Goal: Task Accomplishment & Management: Complete application form

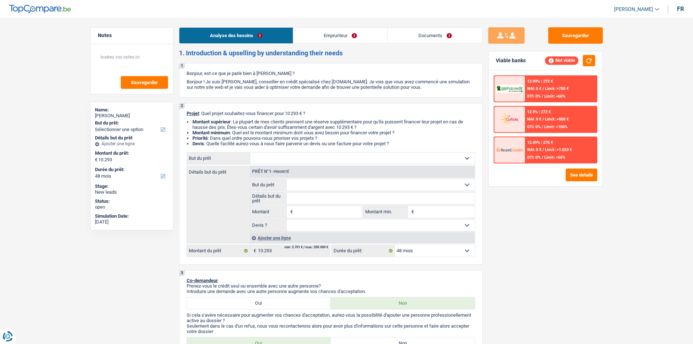
select select "48"
select select "publicEmployee"
select select "familyAllowances"
select select "netSalary"
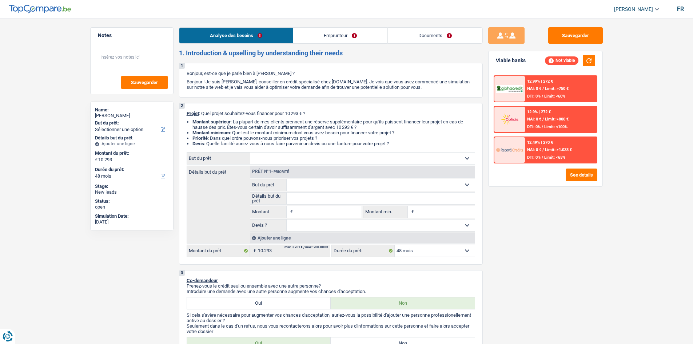
select select "mealVouchers"
select select "ownerWithMortgage"
select select "mortgage"
select select "48"
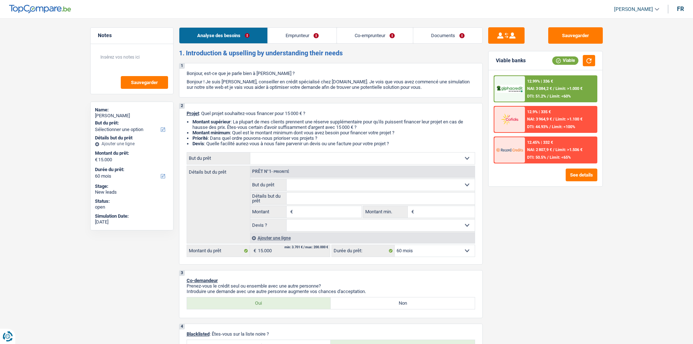
select select "60"
select select "publicEmployee"
select select "familyAllowances"
select select "netSalary"
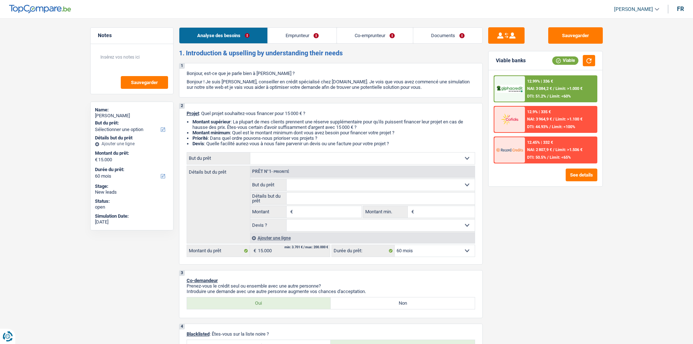
select select "parttimeSelfemployed"
select select "rentalIncome"
select select "mealVouchers"
select select "ownerWithMortgage"
select select "mortgage"
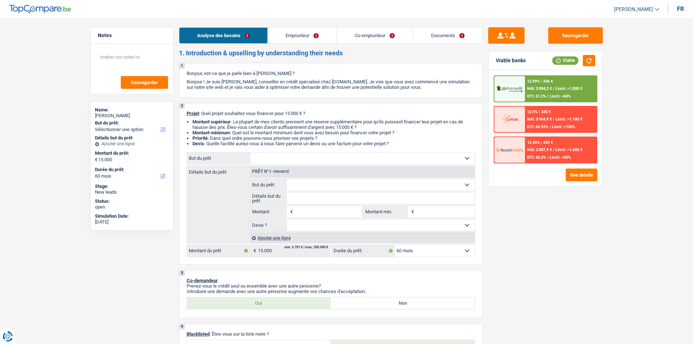
select select "240"
select select "60"
click at [301, 156] on select "Confort maison: meubles, textile, peinture, électroménager, outillage non-profe…" at bounding box center [362, 159] width 225 height 12
select select "renovation"
click at [250, 153] on select "Confort maison: meubles, textile, peinture, électroménager, outillage non-profe…" at bounding box center [362, 159] width 225 height 12
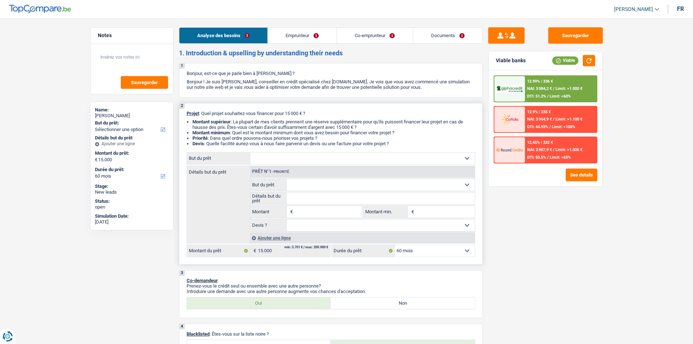
select select "renovation"
type input "15.000"
select select "renovation"
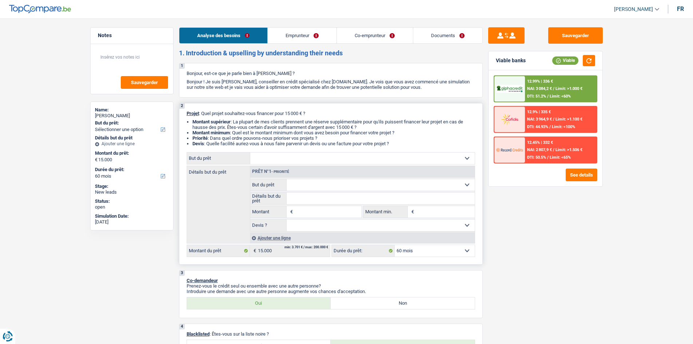
type input "15.000"
select select "renovation"
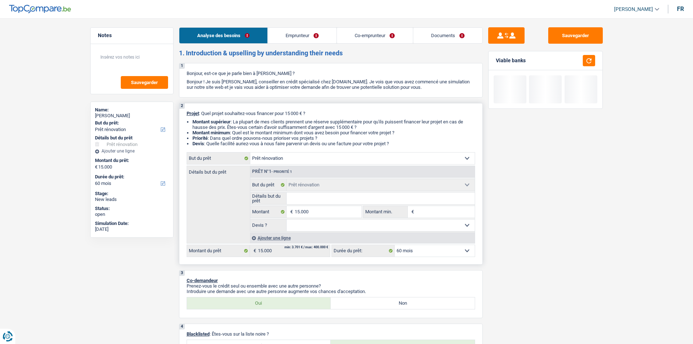
click at [324, 198] on input "Détails but du prêt" at bounding box center [381, 199] width 188 height 12
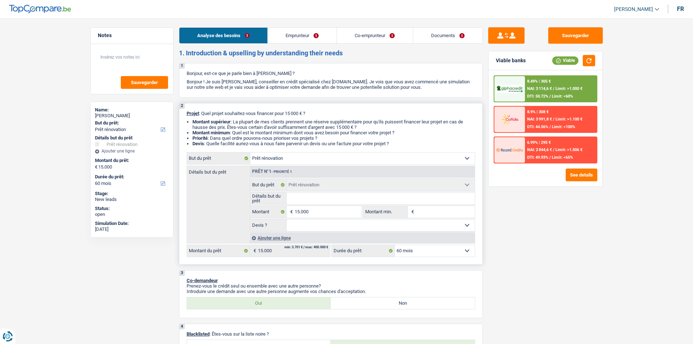
type input "R"
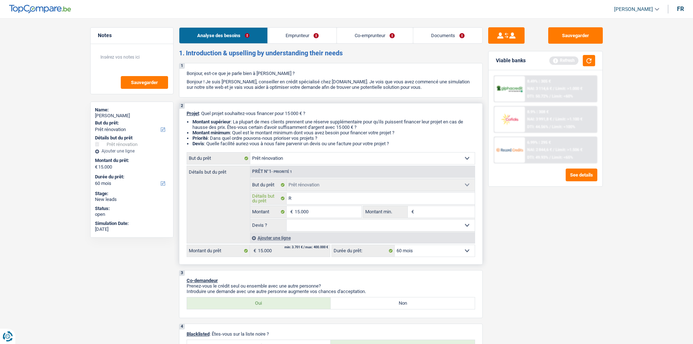
type input "Re"
type input "Ren"
type input "Reno"
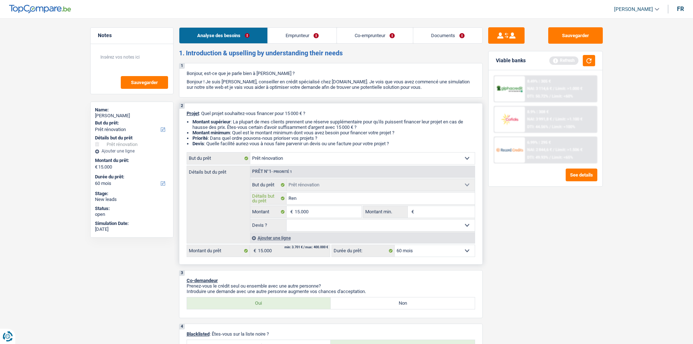
type input "Reno"
type input "Renob"
type input "Renoba"
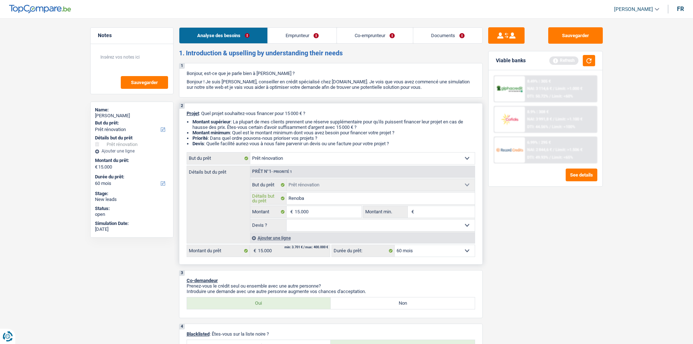
type input "Renobac"
type input "Renoba"
type input "Renob"
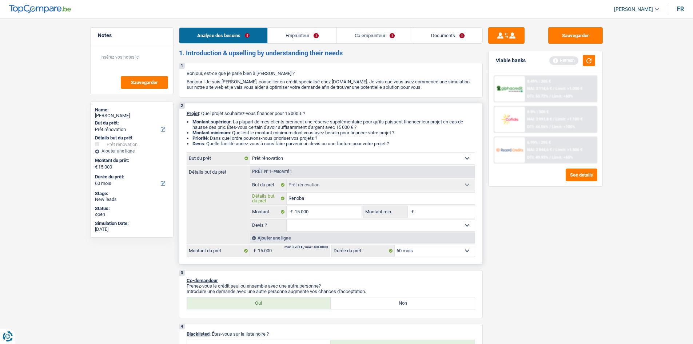
type input "Renob"
type input "Reno"
type input "Renov"
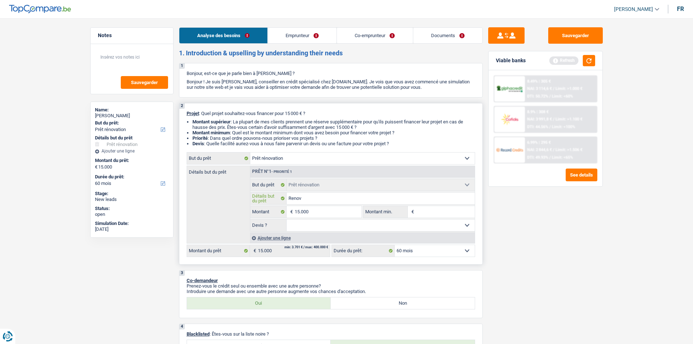
type input "Renova"
type input "Renovat"
type input "Renovati"
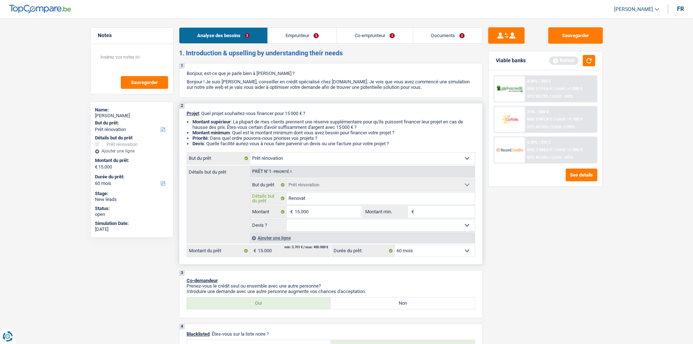
type input "Renovati"
type input "Renovatio"
type input "Renovation"
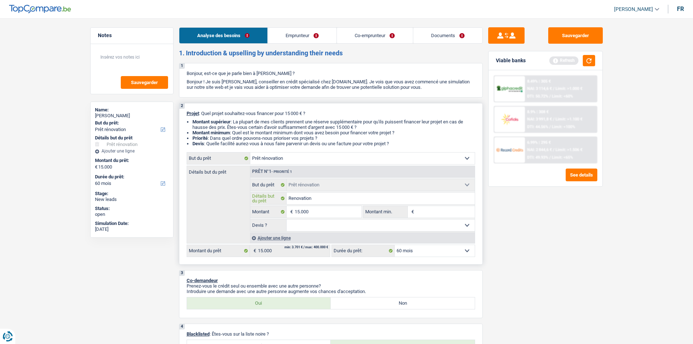
type input "Renovation"
type input "Renovation d"
type input "Renovation d'"
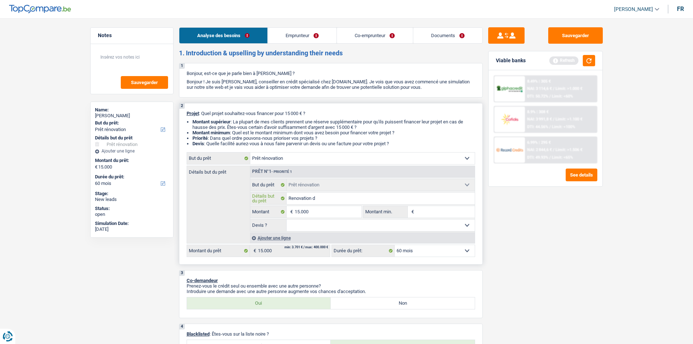
type input "Renovation d'"
type input "Renovation d'a"
type input "Renovation d'ap"
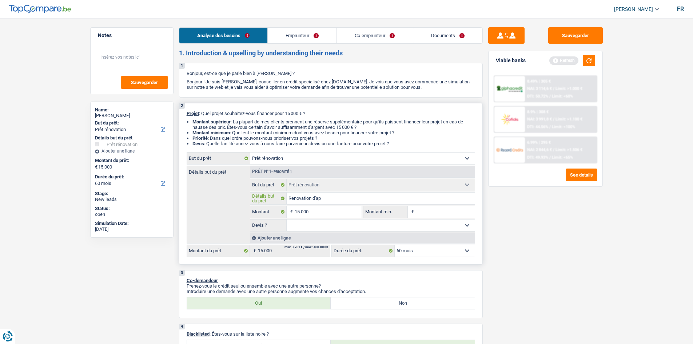
type input "Renovation d'app"
type input "Renovation d'appa"
type input "Renovation d'appar"
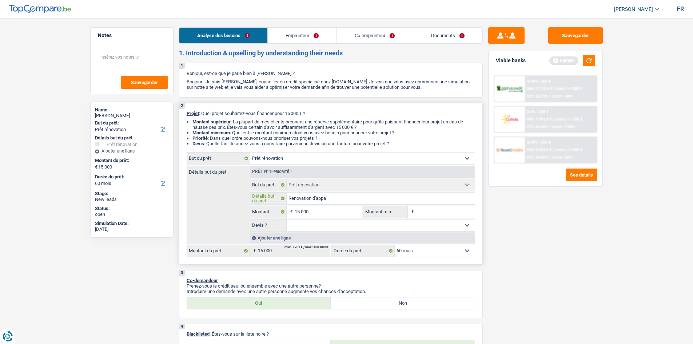
type input "Renovation d'appar"
type input "Renovation d'appart"
type input "Renovation d'apparte"
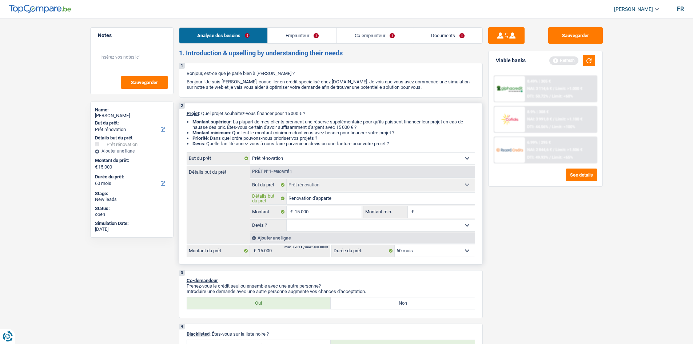
type input "Renovation d'appartem"
type input "Renovation d'apparteme"
type input "Renovation d'appartemen"
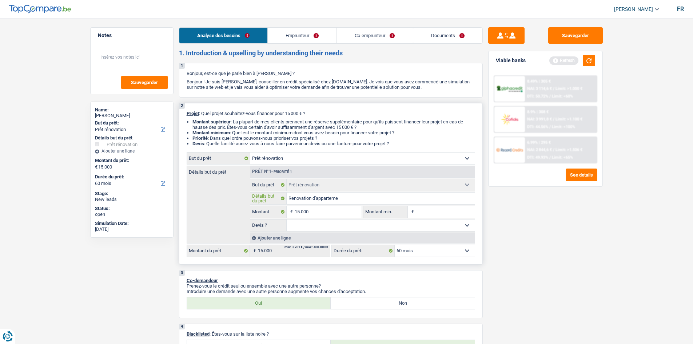
type input "Renovation d'appartemen"
type input "Renovation d'appartement"
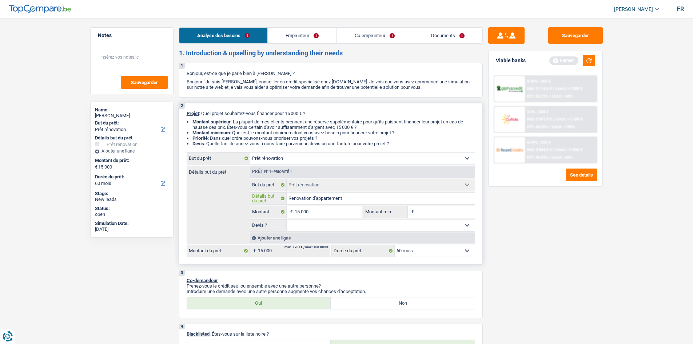
type input "Renovation d'appartement q"
type input "Renovation d'appartement qu"
type input "Renovation d'appartement q"
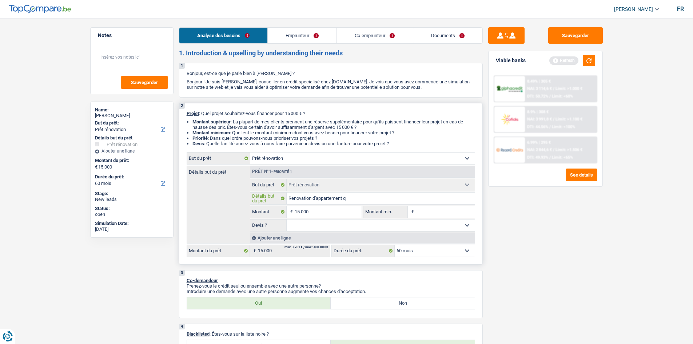
type input "Renovation d'appartement q"
type input "Renovation d'appartement"
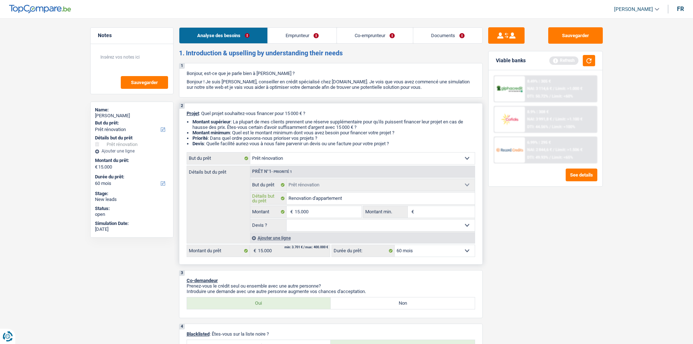
type input "Rénovation d'appartement"
click at [354, 198] on input "Rénovation d'appartement" at bounding box center [381, 199] width 188 height 12
type input "Rénovation d'appartemen"
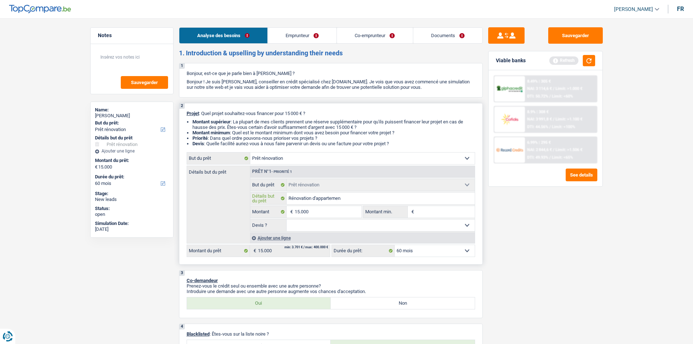
type input "Rénovation d'apparteme"
type input "Rénovation d'appartem"
type input "Rénovation d'apparte"
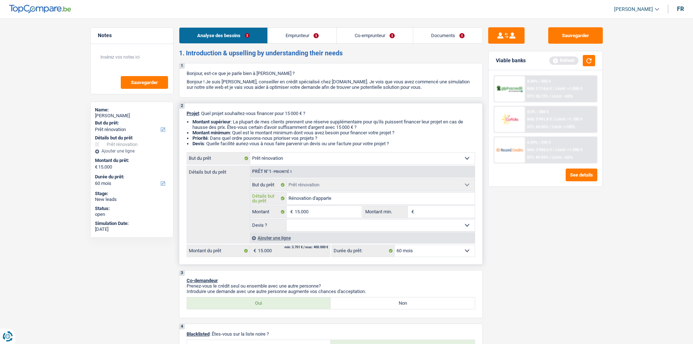
type input "Rénovation d'apparte"
type input "Rénovation d'appart"
type input "Rénovation d'appar"
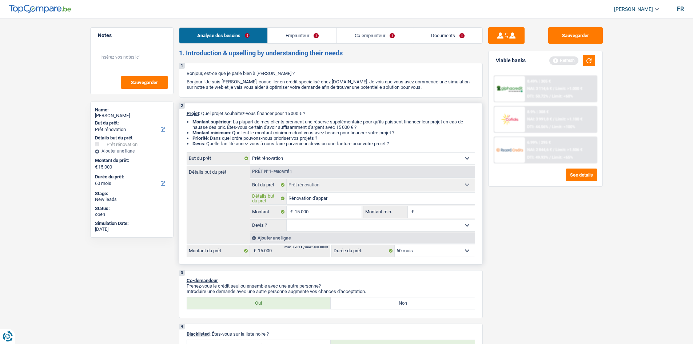
type input "Rénovation d'appa"
type input "Rénovation d'app"
type input "Rénovation d'ap"
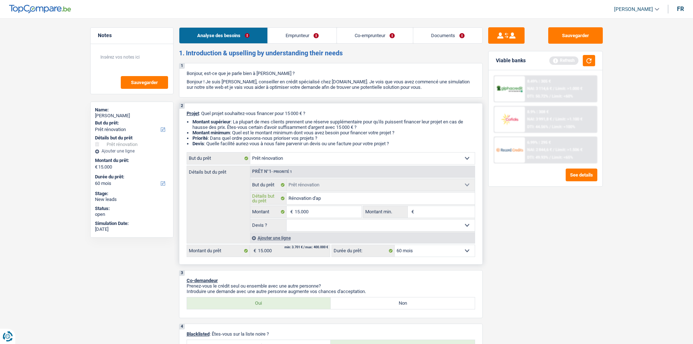
type input "Rénovation d'ap"
type input "Rénovation d'a"
type input "Rénovation d'"
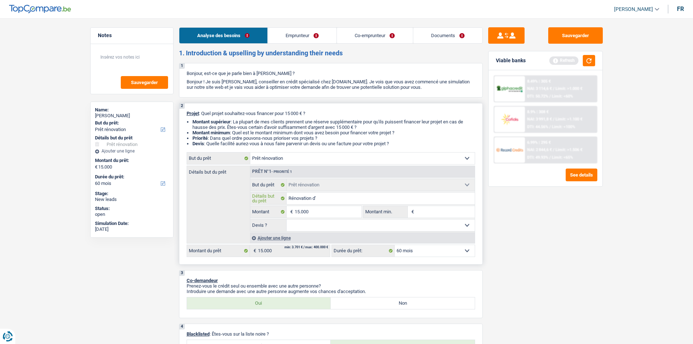
type input "Rénovation d"
type input "Rénovation d'"
type input "Rénovation d'u"
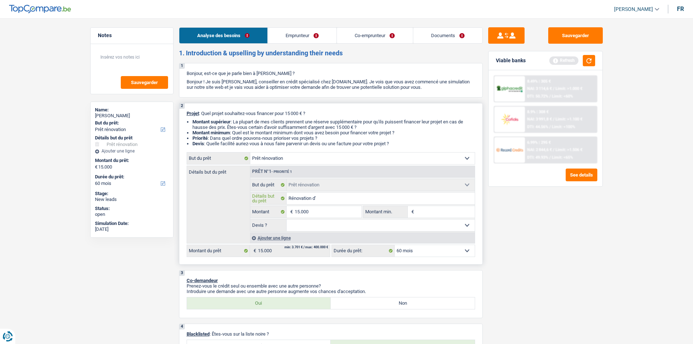
type input "Rénovation d'u"
type input "Rénovation d'un"
type input "Rénovation d'une"
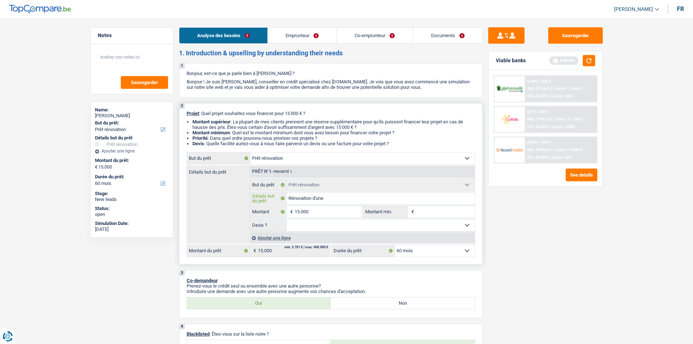
type input "Rénovation d'une"
type input "Rénovation d'un"
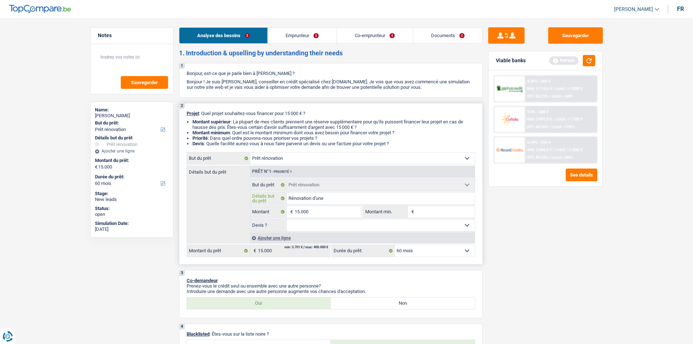
type input "Rénovation d'un"
type input "Rénovation d'u"
type input "Rénovation d'"
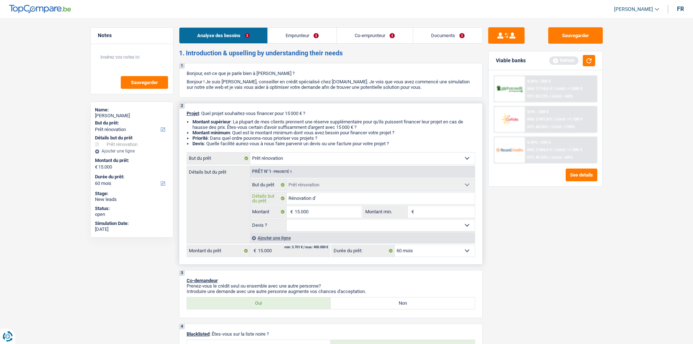
type input "Rénovation d"
type input "Rénovation"
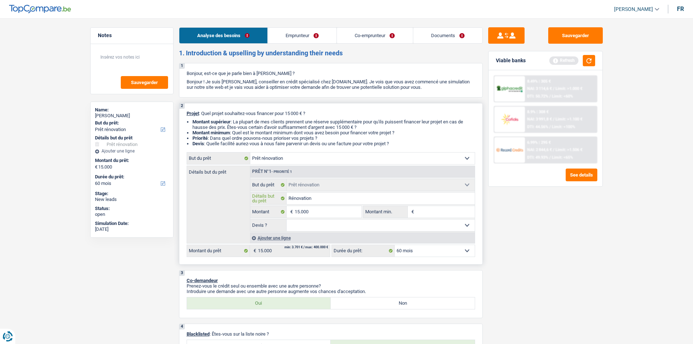
type input "Rénovation"
type input "Rénovatio"
type input "Rénovati"
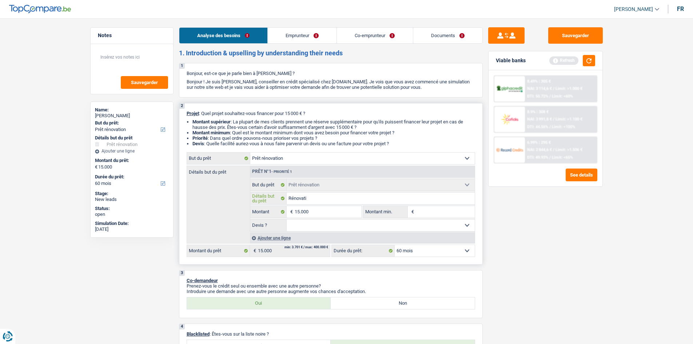
type input "Rénovat"
type input "Rénova"
type input "Rénov"
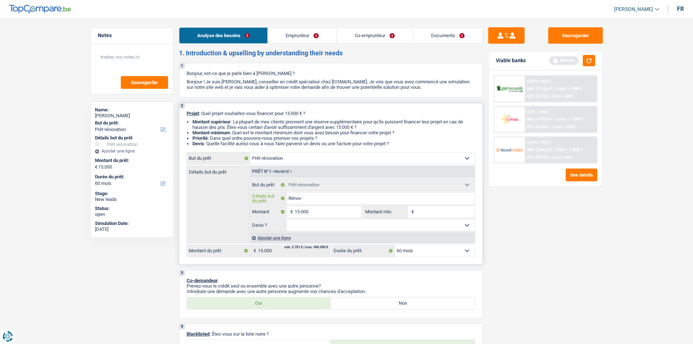
type input "Rénov"
type input "Réno"
type input "Rén"
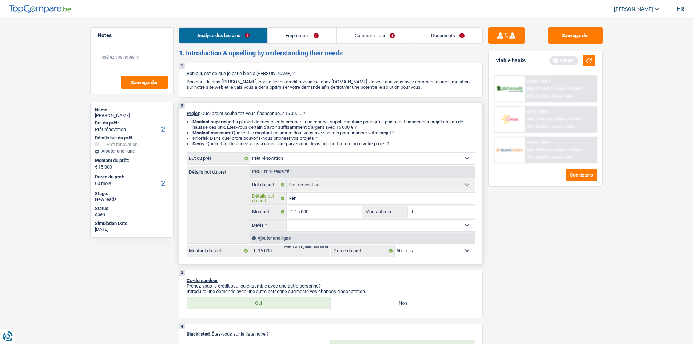
type input "Ré"
type input "R"
drag, startPoint x: 385, startPoint y: 187, endPoint x: 335, endPoint y: 157, distance: 58.3
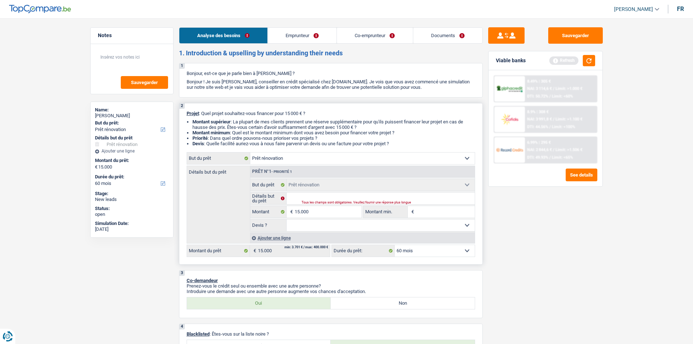
click at [335, 157] on select "Confort maison: meubles, textile, peinture, électroménager, outillage non-profe…" at bounding box center [362, 159] width 225 height 12
select select "familyDebt"
click at [250, 153] on select "Confort maison: meubles, textile, peinture, électroménager, outillage non-profe…" at bounding box center [362, 159] width 225 height 12
select select "familyDebt"
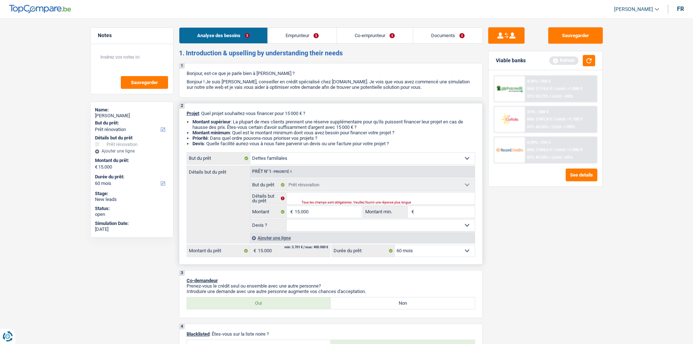
select select "familyDebt"
select select "renovation"
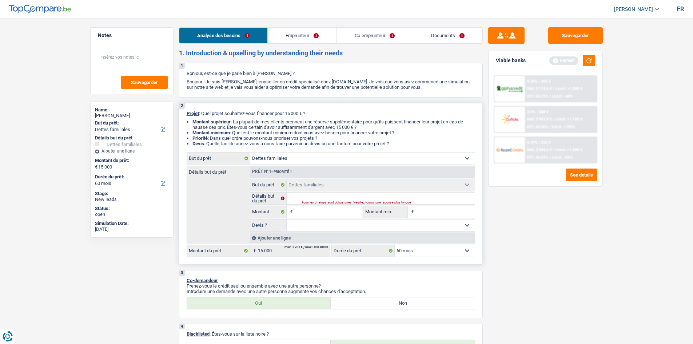
select select "renovation"
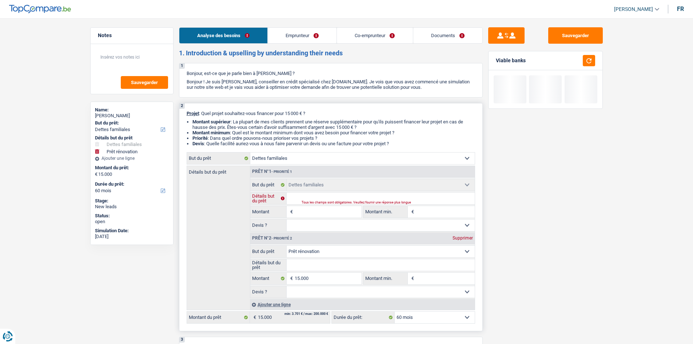
click at [355, 195] on input "Détails but du prêt" at bounding box center [381, 199] width 188 height 12
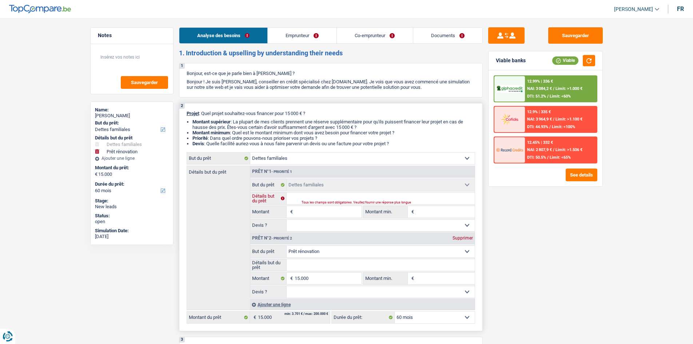
type input "R"
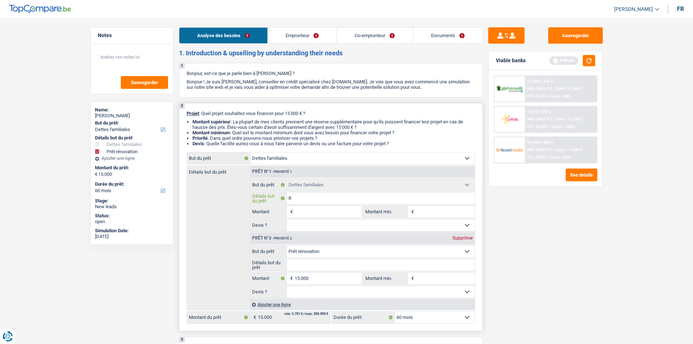
type input "Re"
type input "Rem"
type input "Reme"
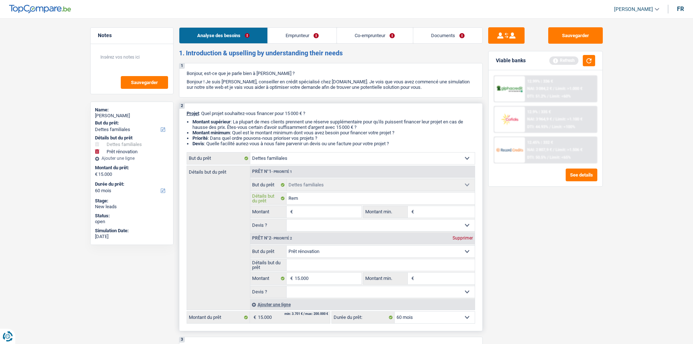
type input "Reme"
type input "Remet"
type input "Remettr"
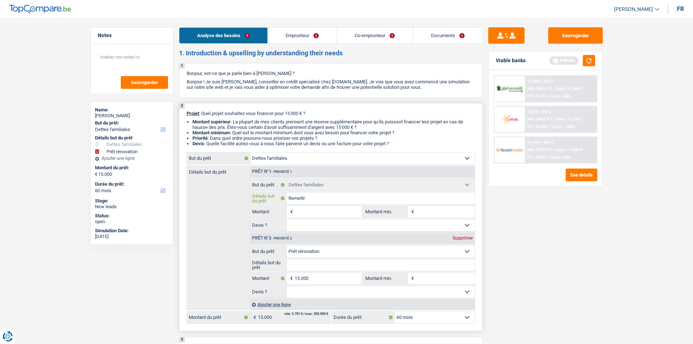
type input "Remettre"
type input "Remettre d"
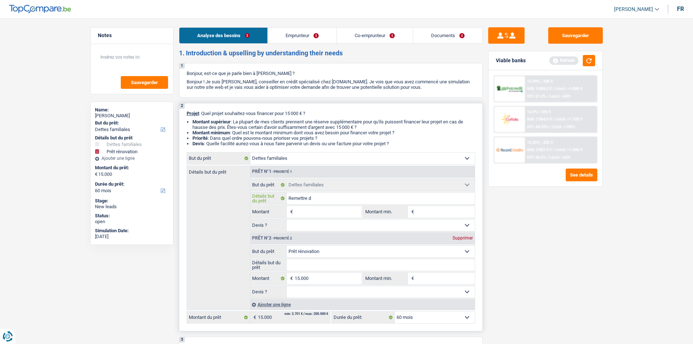
type input "Remettre d"
type input "Remettre de"
type input "Remettre de l"
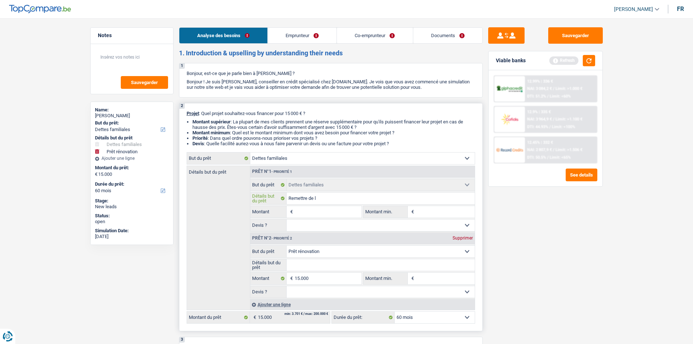
type input "Remettre de l'"
type input "Remettre de l'a"
type input "Remettre de l'ar"
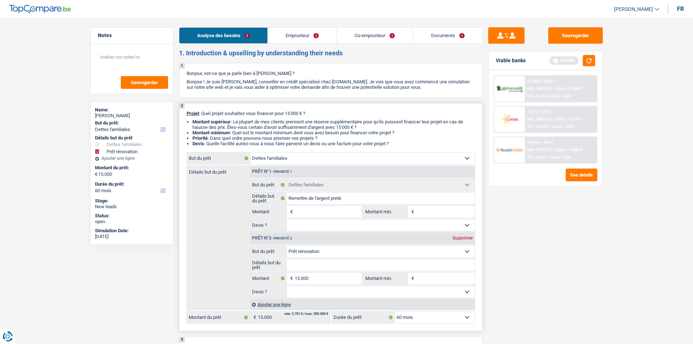
click at [324, 210] on input "Montant" at bounding box center [328, 212] width 67 height 12
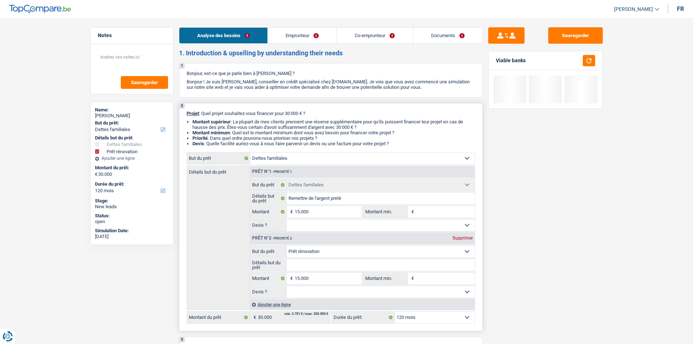
click at [438, 212] on input "Montant min." at bounding box center [445, 212] width 59 height 12
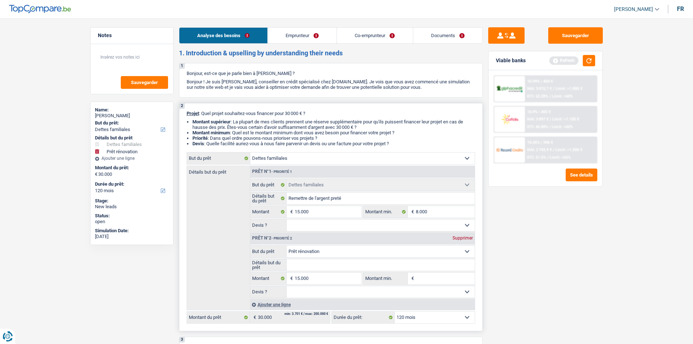
click at [353, 224] on select "Oui Non Non répondu Sélectionner une option" at bounding box center [381, 225] width 188 height 12
click at [287, 219] on select "Oui Non Non répondu Sélectionner une option" at bounding box center [381, 225] width 188 height 12
click at [461, 238] on div "Supprimer" at bounding box center [463, 238] width 24 height 4
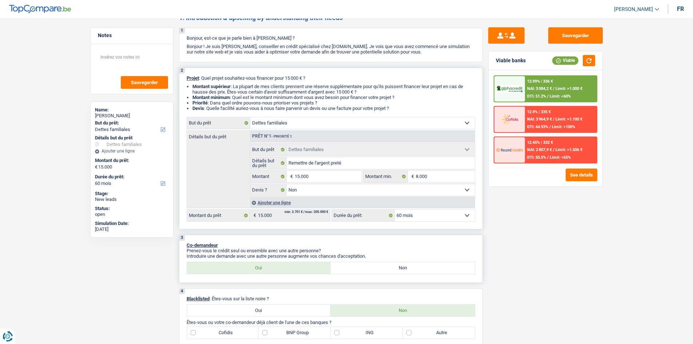
scroll to position [109, 0]
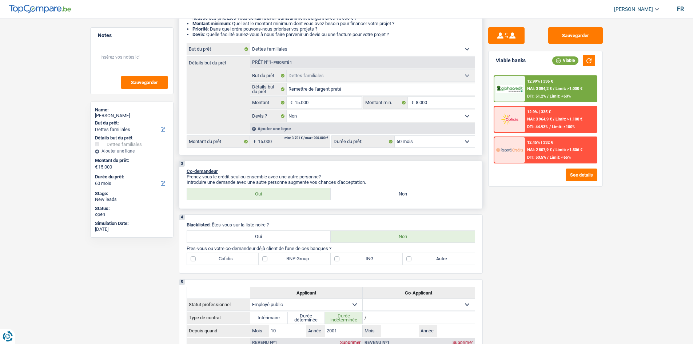
click at [363, 196] on label "Non" at bounding box center [403, 194] width 144 height 12
click at [363, 196] on input "Non" at bounding box center [403, 194] width 144 height 12
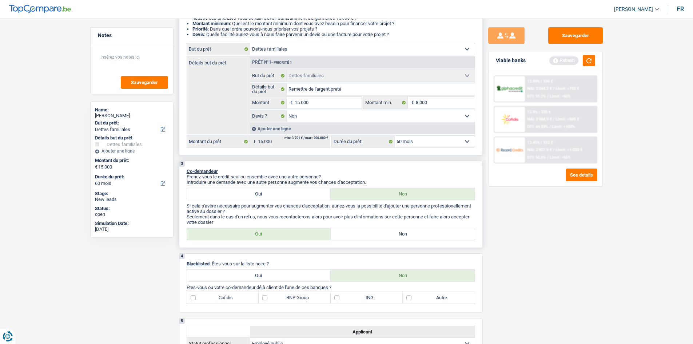
click at [272, 234] on label "Oui" at bounding box center [259, 234] width 144 height 12
click at [272, 234] on input "Oui" at bounding box center [259, 234] width 144 height 12
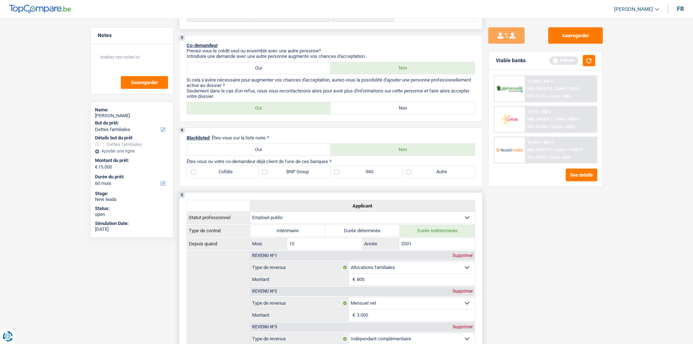
scroll to position [218, 0]
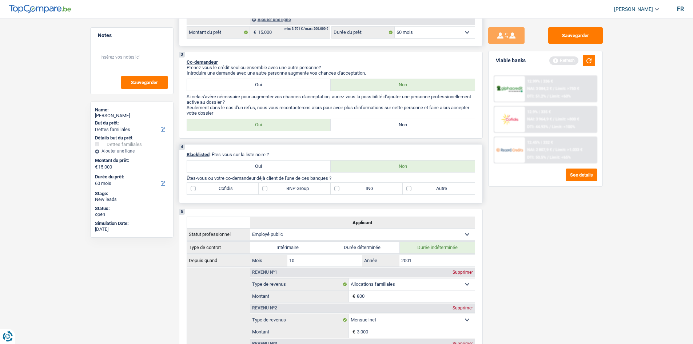
click at [410, 191] on label "Autre" at bounding box center [439, 189] width 72 height 12
click at [410, 191] on input "Autre" at bounding box center [439, 189] width 72 height 12
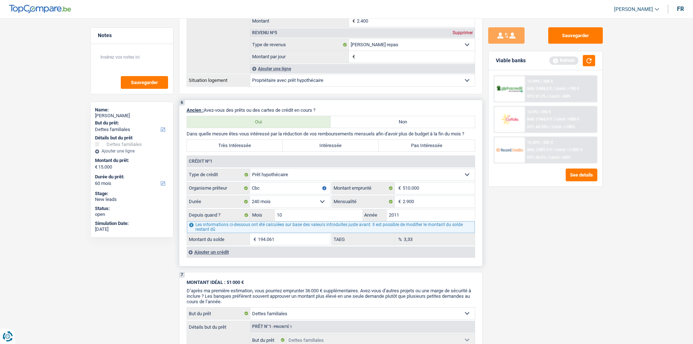
scroll to position [601, 0]
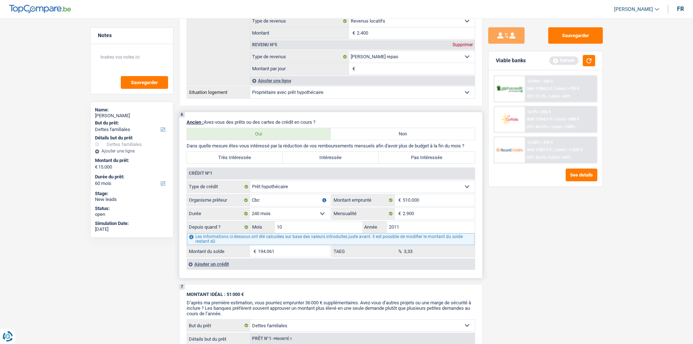
click at [222, 265] on div "Ajouter un crédit" at bounding box center [331, 263] width 288 height 11
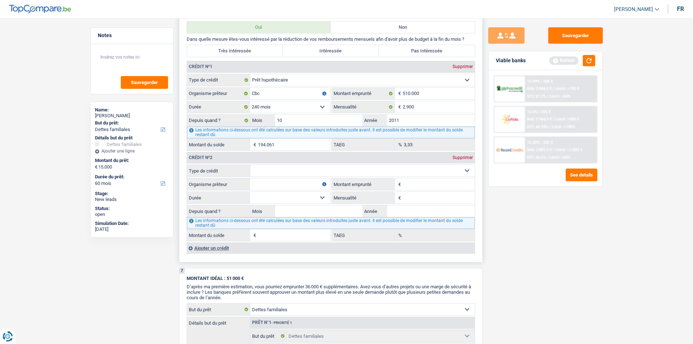
scroll to position [710, 0]
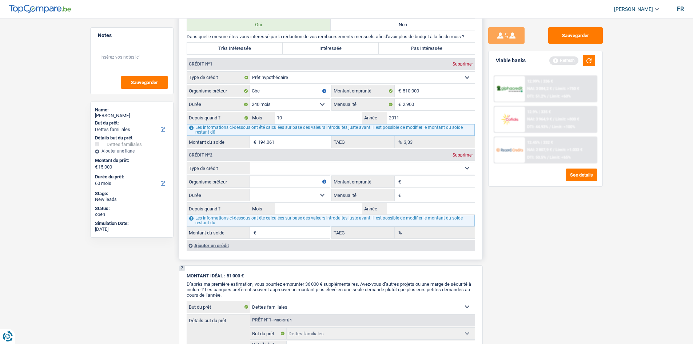
click at [469, 170] on select "Carte ou ouverture de crédit Prêt hypothécaire Vente à tempérament Prêt à tempé…" at bounding box center [362, 168] width 225 height 12
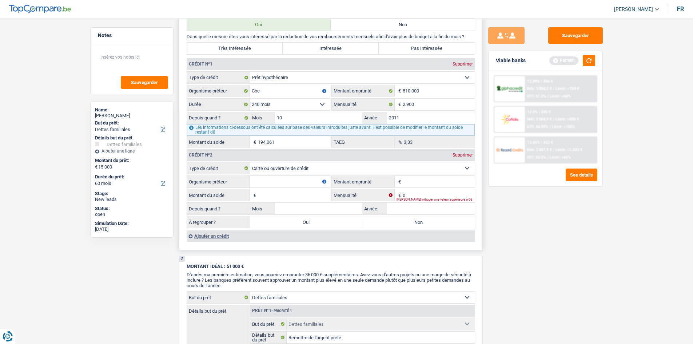
click at [276, 185] on input "Organisme prêteur" at bounding box center [290, 182] width 80 height 12
click at [462, 155] on div "Supprimer" at bounding box center [463, 155] width 24 height 4
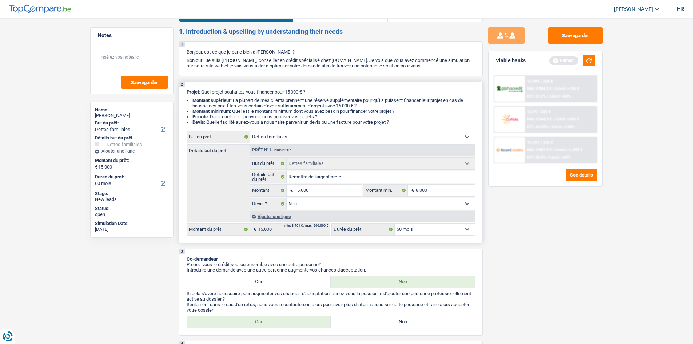
scroll to position [0, 0]
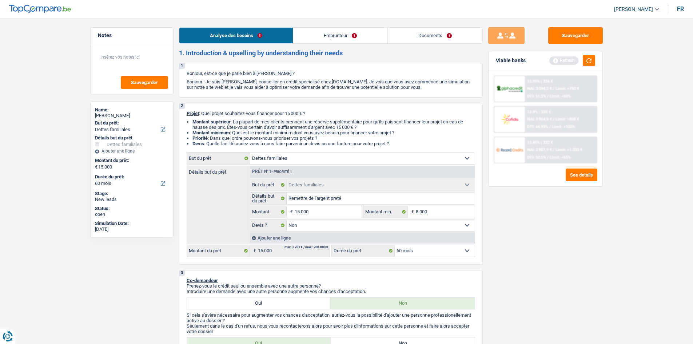
click at [344, 35] on link "Emprunteur" at bounding box center [340, 36] width 94 height 16
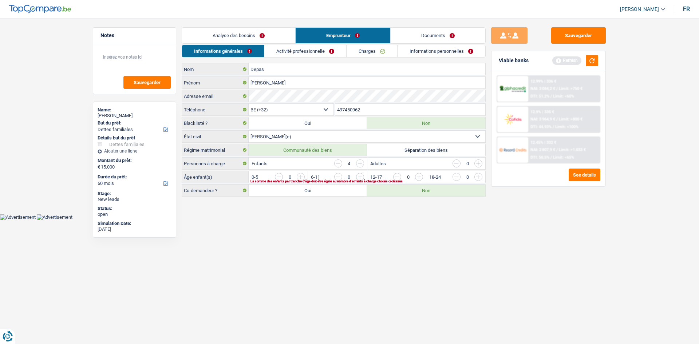
drag, startPoint x: 307, startPoint y: 138, endPoint x: 258, endPoint y: 218, distance: 93.5
click at [258, 218] on body "Vous avez le contrôle de vos données Nous utilisons des cookies, tout comme nos…" at bounding box center [349, 115] width 699 height 209
click at [421, 176] on input "button" at bounding box center [566, 179] width 303 height 12
click at [416, 176] on input "button" at bounding box center [566, 179] width 303 height 12
click at [362, 177] on input "button" at bounding box center [507, 179] width 303 height 12
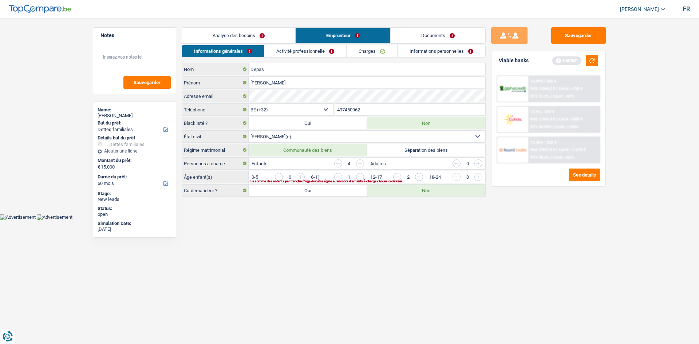
click at [362, 178] on input "button" at bounding box center [507, 179] width 303 height 12
click at [313, 50] on link "Activité professionnelle" at bounding box center [306, 51] width 82 height 12
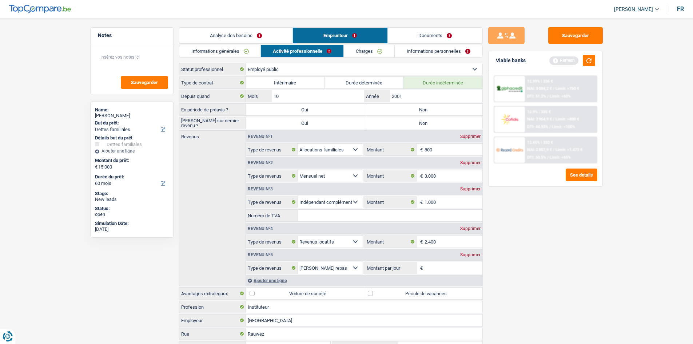
drag, startPoint x: 311, startPoint y: 92, endPoint x: 213, endPoint y: 154, distance: 115.8
click at [212, 153] on div "Revenus Revenu nº1 Supprimer Allocation d'handicap Allocations chômage Allocati…" at bounding box center [331, 208] width 304 height 156
click at [410, 108] on label "Non" at bounding box center [423, 110] width 118 height 12
click at [410, 108] on input "Non" at bounding box center [423, 110] width 118 height 12
click at [396, 123] on label "Non" at bounding box center [423, 123] width 118 height 12
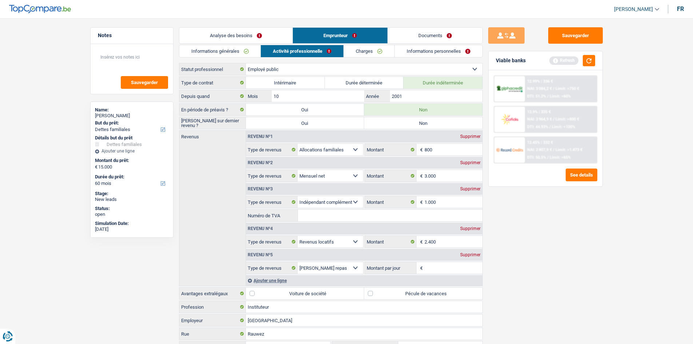
click at [396, 123] on input "Non" at bounding box center [423, 123] width 118 height 12
drag, startPoint x: 439, startPoint y: 171, endPoint x: 441, endPoint y: 175, distance: 4.6
drag, startPoint x: 441, startPoint y: 175, endPoint x: 425, endPoint y: 175, distance: 16.4
click at [424, 175] on span "€" at bounding box center [421, 176] width 8 height 12
click at [446, 172] on input "3.000" at bounding box center [454, 176] width 58 height 12
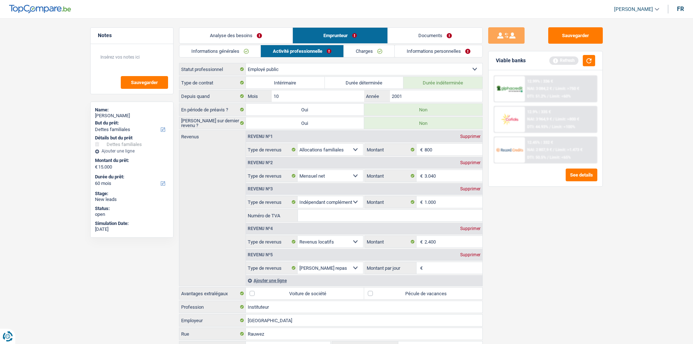
click at [372, 214] on input "Numéro de TVA" at bounding box center [390, 216] width 185 height 12
drag, startPoint x: 468, startPoint y: 188, endPoint x: 517, endPoint y: 202, distance: 50.9
click at [517, 202] on div "Sauvegarder Viable banks Refresh 12.99% | 336 € NAI: 3 084,2 € / Limit: >750 € …" at bounding box center [546, 178] width 126 height 303
click at [471, 189] on div "Supprimer" at bounding box center [471, 189] width 24 height 4
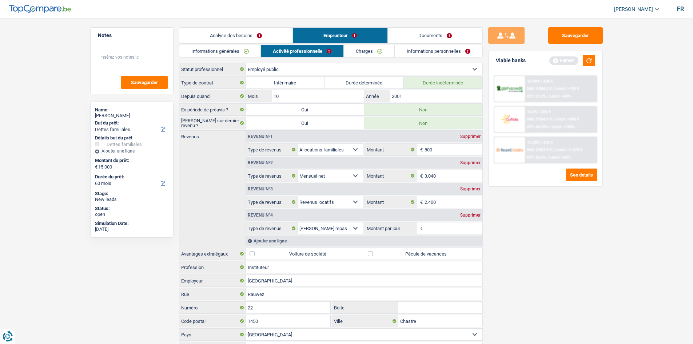
drag, startPoint x: 454, startPoint y: 156, endPoint x: 617, endPoint y: 195, distance: 168.0
click at [617, 195] on main "Notes Sauvegarder Name: francois Depas But du prêt: Confort maison: meubles, te…" at bounding box center [346, 191] width 693 height 361
drag, startPoint x: 445, startPoint y: 203, endPoint x: 523, endPoint y: 221, distance: 80.3
click at [523, 221] on div "Sauvegarder Viable banks Refresh 12.99% | 336 € NAI: 3 084,2 € / Limit: >750 € …" at bounding box center [546, 178] width 126 height 303
click at [437, 228] on input "Montant par jour" at bounding box center [454, 228] width 58 height 12
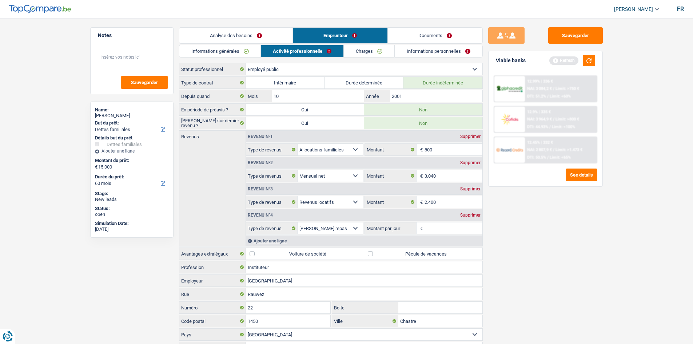
click at [471, 215] on div "Supprimer" at bounding box center [471, 215] width 24 height 4
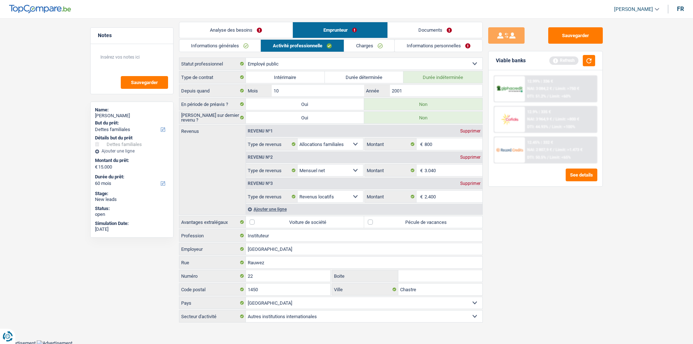
scroll to position [7, 0]
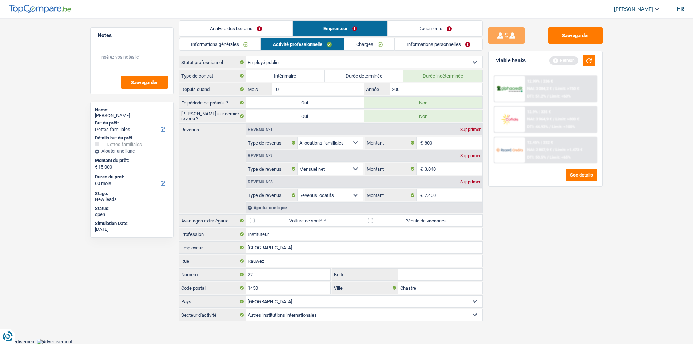
click at [372, 219] on label "Pécule de vacances" at bounding box center [423, 221] width 118 height 12
click at [372, 219] on input "Pécule de vacances" at bounding box center [423, 221] width 118 height 12
click at [368, 45] on link "Charges" at bounding box center [369, 44] width 51 height 12
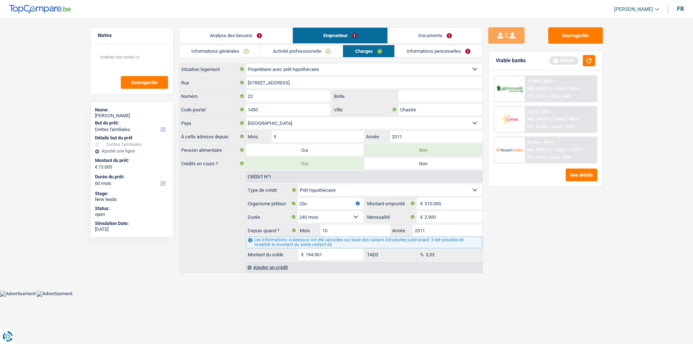
scroll to position [0, 0]
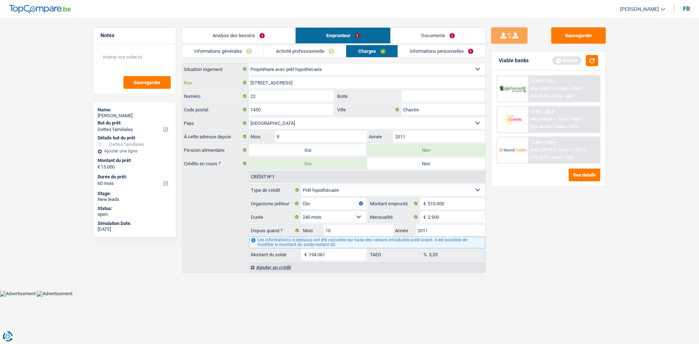
click at [257, 83] on input "22, Rue Rauwez" at bounding box center [367, 83] width 237 height 12
drag, startPoint x: 281, startPoint y: 182, endPoint x: 225, endPoint y: 198, distance: 58.6
click at [225, 198] on div "Crédit nº1 Carte ou ouverture de crédit Prêt hypothécaire Vente à tempérament P…" at bounding box center [334, 222] width 304 height 102
click at [420, 51] on link "Informations personnelles" at bounding box center [442, 51] width 88 height 12
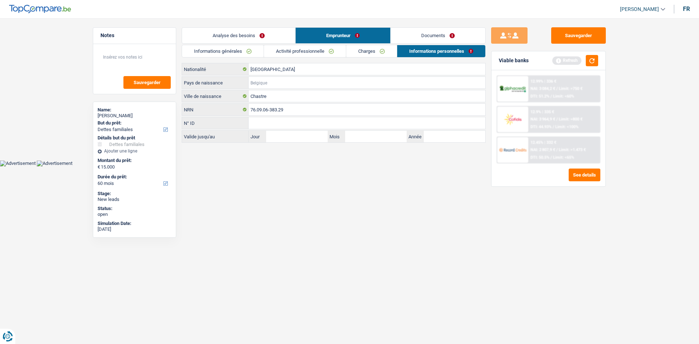
click at [271, 81] on input "Pays de naissance" at bounding box center [367, 83] width 237 height 12
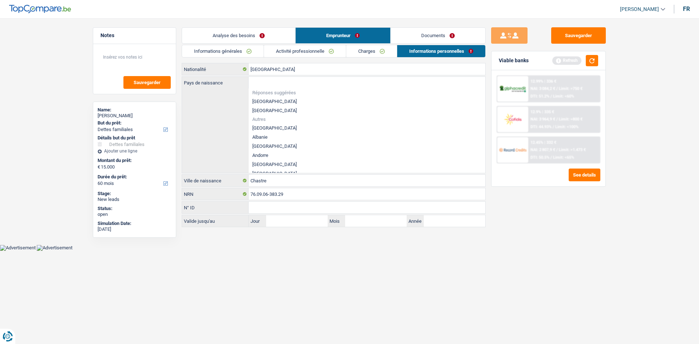
click at [277, 101] on li "[GEOGRAPHIC_DATA]" at bounding box center [367, 101] width 237 height 9
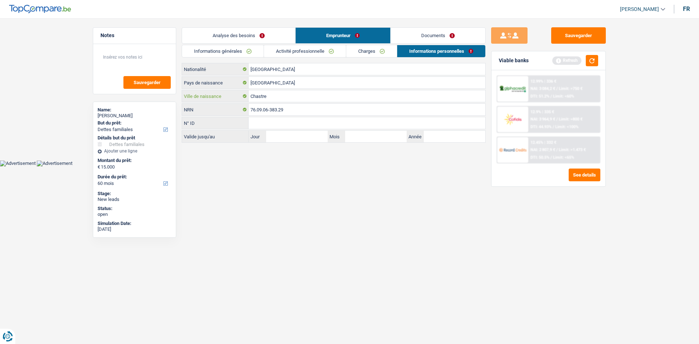
click at [277, 99] on input "Chastre" at bounding box center [367, 96] width 237 height 12
click at [242, 52] on link "Informations générales" at bounding box center [223, 51] width 82 height 12
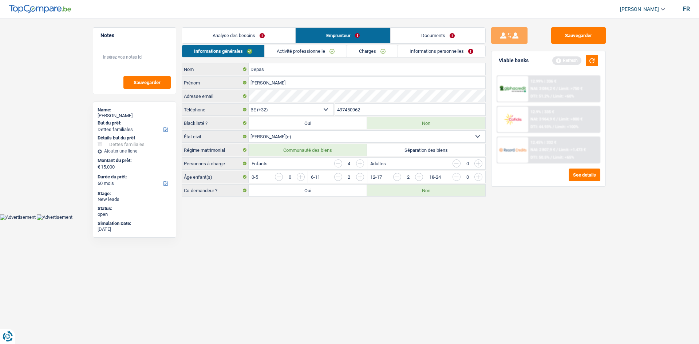
click at [244, 31] on link "Analyse des besoins" at bounding box center [238, 36] width 113 height 16
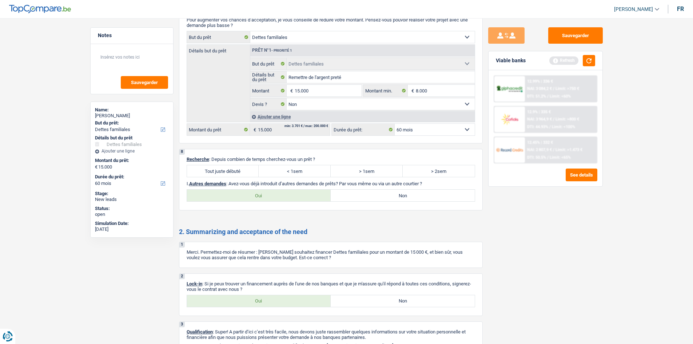
scroll to position [801, 0]
click at [589, 61] on button "button" at bounding box center [589, 60] width 12 height 11
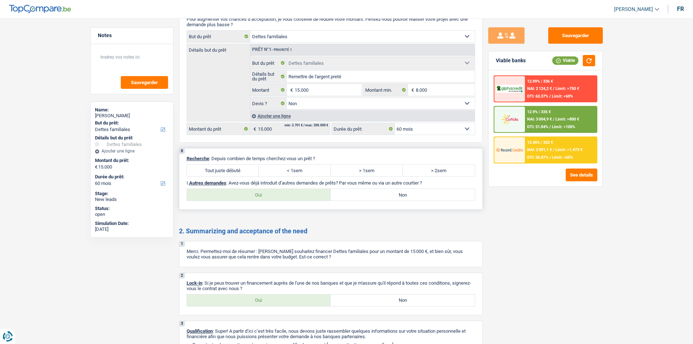
click at [440, 173] on label "> 2sem" at bounding box center [439, 171] width 72 height 12
click at [440, 173] on input "> 2sem" at bounding box center [439, 171] width 72 height 12
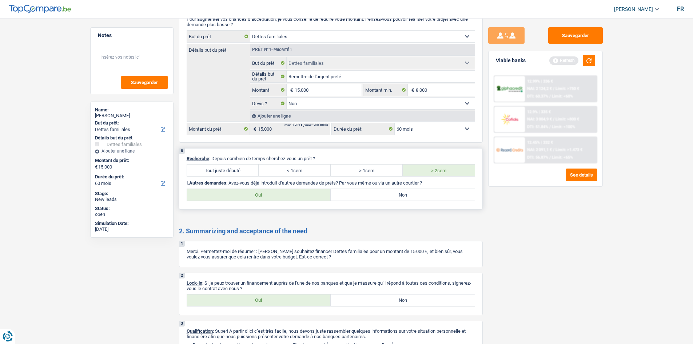
click at [364, 171] on label "> 1sem" at bounding box center [367, 171] width 72 height 12
click at [364, 171] on input "> 1sem" at bounding box center [367, 171] width 72 height 12
drag, startPoint x: 249, startPoint y: 186, endPoint x: 253, endPoint y: 186, distance: 4.0
drag, startPoint x: 253, startPoint y: 186, endPoint x: 366, endPoint y: 213, distance: 116.5
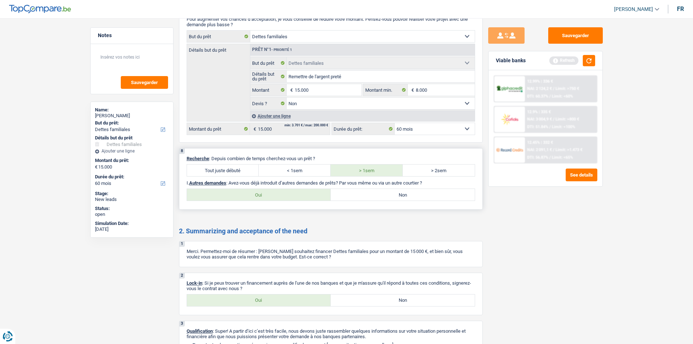
click at [381, 198] on label "Non" at bounding box center [403, 195] width 144 height 12
click at [381, 198] on input "Non" at bounding box center [403, 195] width 144 height 12
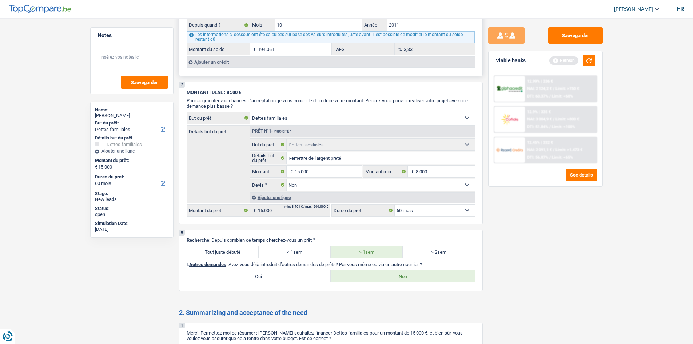
scroll to position [694, 0]
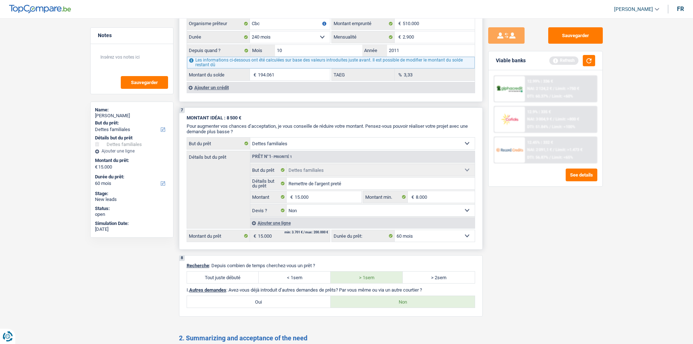
click at [432, 234] on select "12 mois 18 mois 24 mois 30 mois 36 mois 42 mois 48 mois 60 mois Sélectionner un…" at bounding box center [435, 236] width 80 height 12
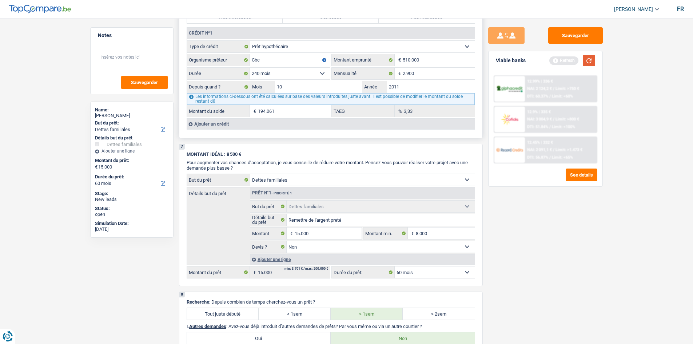
click at [591, 59] on button "button" at bounding box center [589, 60] width 12 height 11
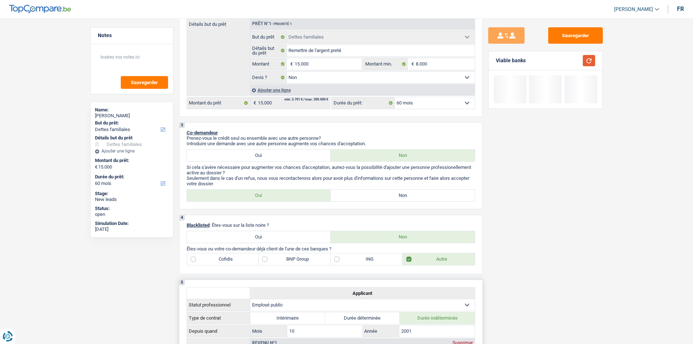
scroll to position [0, 0]
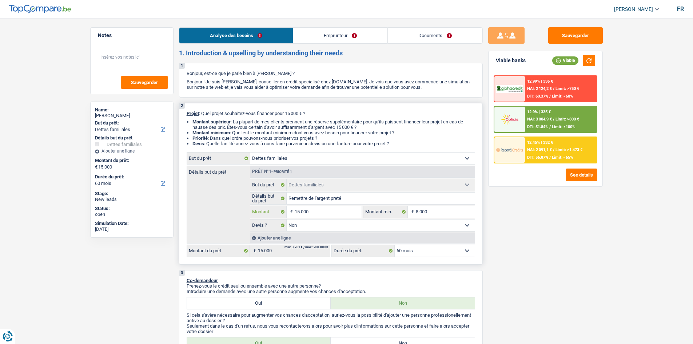
click at [319, 212] on input "15.000" at bounding box center [328, 212] width 67 height 12
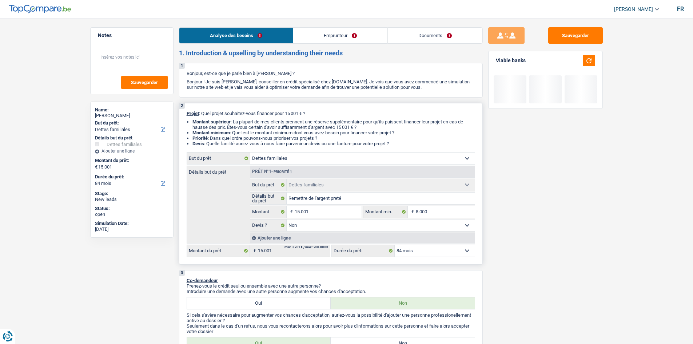
drag, startPoint x: 471, startPoint y: 282, endPoint x: 453, endPoint y: 258, distance: 30.0
click at [471, 282] on div "3 Co-demandeur Prenez-vous le crédit seul ou ensemble avec une autre personne? …" at bounding box center [331, 313] width 304 height 87
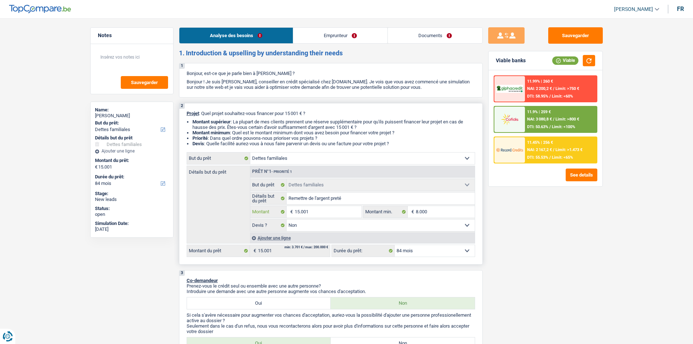
click at [312, 213] on input "15.001" at bounding box center [328, 212] width 67 height 12
click at [408, 253] on select "12 mois 18 mois 24 mois 30 mois 36 mois 42 mois 48 mois 60 mois 72 mois 84 mois…" at bounding box center [435, 251] width 80 height 12
click at [395, 245] on select "12 mois 18 mois 24 mois 30 mois 36 mois 42 mois 48 mois 60 mois 72 mois 84 mois…" at bounding box center [435, 251] width 80 height 12
click at [317, 156] on select "Confort maison: meubles, textile, peinture, électroménager, outillage non-profe…" at bounding box center [362, 159] width 225 height 12
click at [250, 153] on select "Confort maison: meubles, textile, peinture, électroménager, outillage non-profe…" at bounding box center [362, 159] width 225 height 12
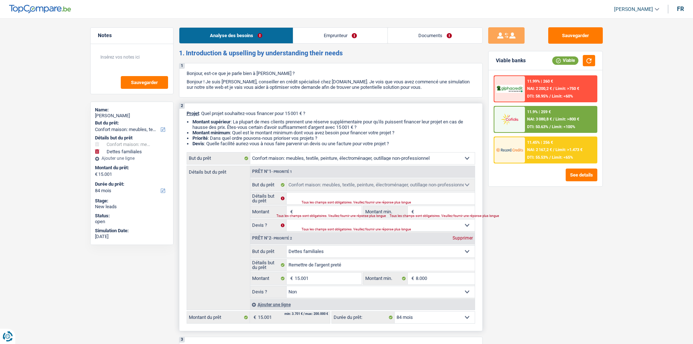
click at [458, 238] on div "Supprimer" at bounding box center [463, 238] width 24 height 4
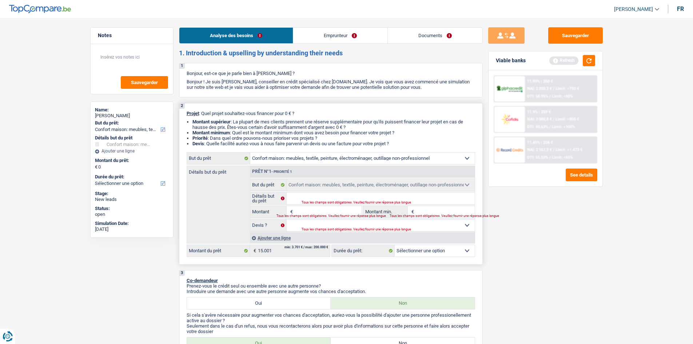
click at [313, 211] on input "Montant" at bounding box center [328, 212] width 67 height 12
click at [418, 209] on input "Montant min." at bounding box center [445, 212] width 59 height 12
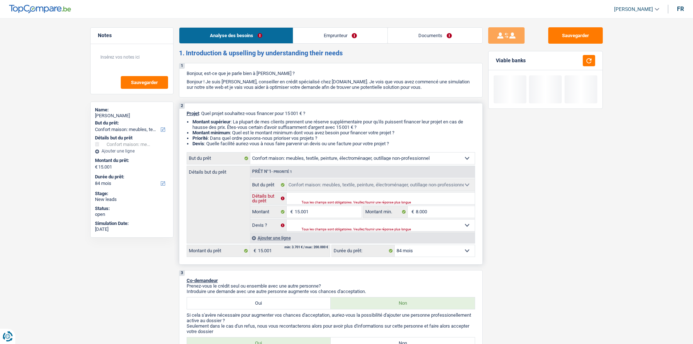
click at [348, 198] on input "Détails but du prêt" at bounding box center [381, 199] width 188 height 12
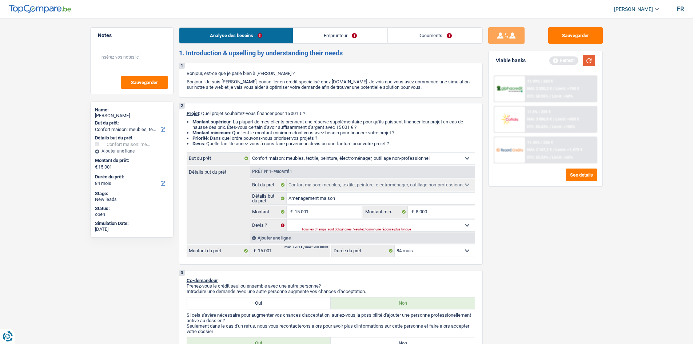
click at [587, 58] on button "button" at bounding box center [589, 60] width 12 height 11
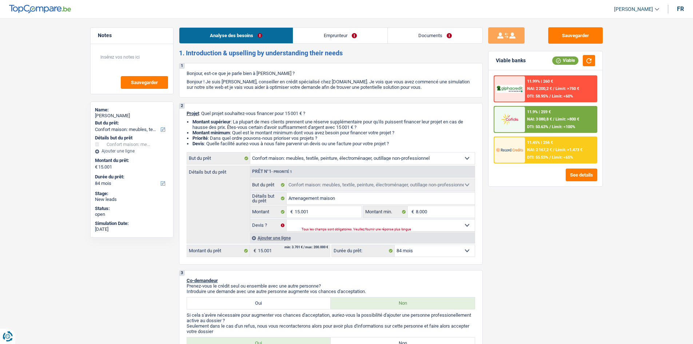
click at [546, 119] on span "NAI: 3 080,8 €" at bounding box center [539, 119] width 25 height 5
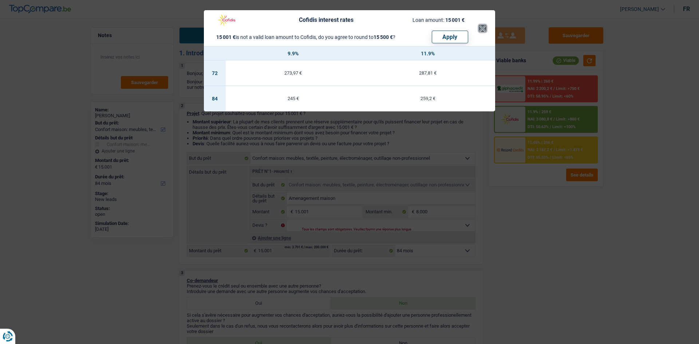
click at [481, 28] on button "×" at bounding box center [483, 28] width 8 height 7
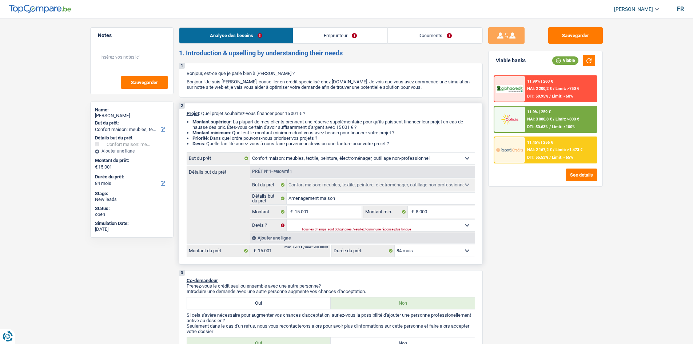
click at [381, 228] on div "Tous les champs sont obligatoires. Veuillez fournir une réponse plus longue" at bounding box center [379, 229] width 155 height 3
click at [467, 225] on select "Oui Non Non répondu Sélectionner une option" at bounding box center [381, 225] width 188 height 12
click at [287, 219] on select "Oui Non Non répondu Sélectionner une option" at bounding box center [381, 225] width 188 height 12
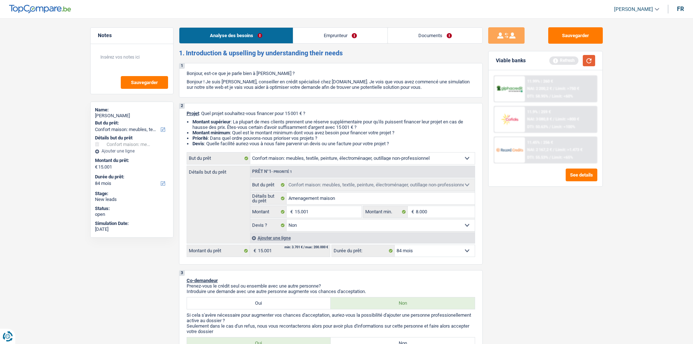
click at [591, 62] on button "button" at bounding box center [589, 60] width 12 height 11
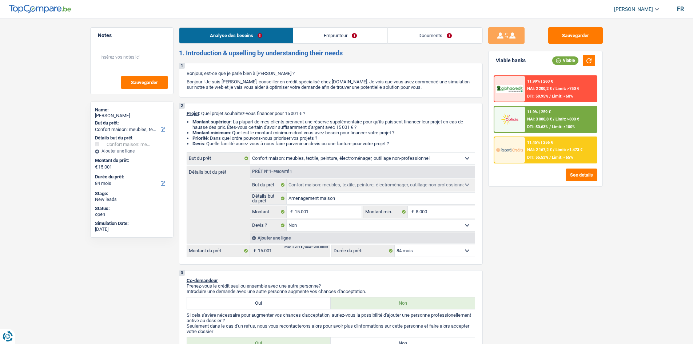
click at [347, 41] on link "Emprunteur" at bounding box center [340, 36] width 94 height 16
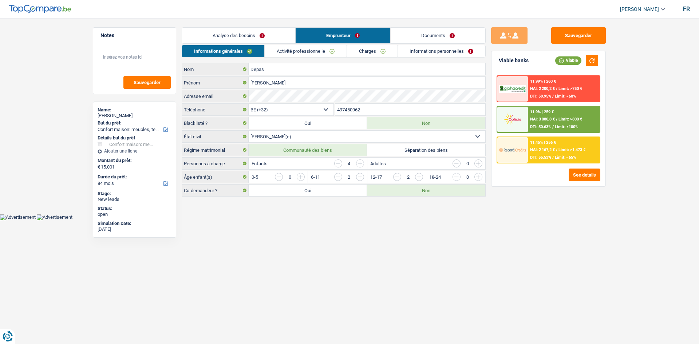
click at [426, 53] on link "Informations personnelles" at bounding box center [442, 51] width 88 height 12
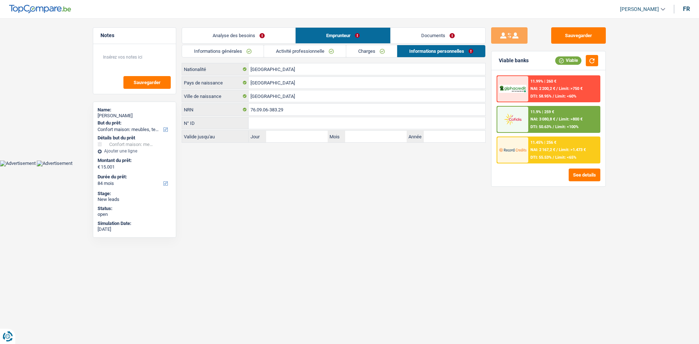
click at [256, 35] on link "Analyse des besoins" at bounding box center [238, 36] width 113 height 16
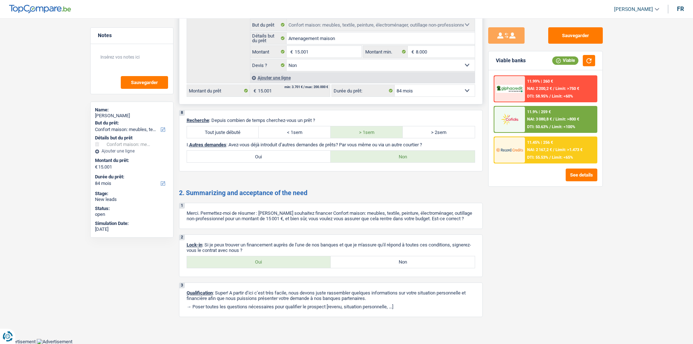
scroll to position [839, 0]
click at [248, 260] on label "Oui" at bounding box center [259, 262] width 144 height 12
click at [248, 260] on input "Oui" at bounding box center [259, 262] width 144 height 12
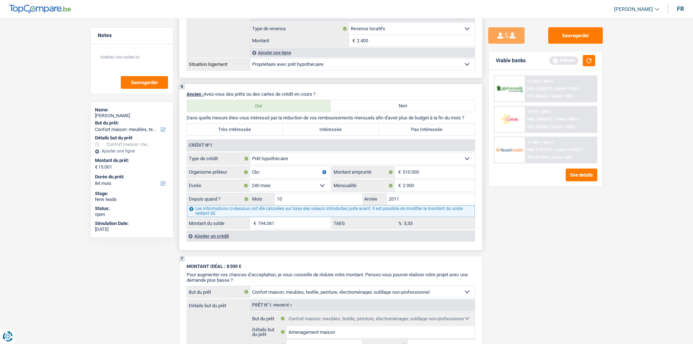
scroll to position [546, 0]
click at [425, 130] on label "Pas Intéressée" at bounding box center [427, 129] width 96 height 12
click at [413, 130] on label "Pas Intéressée" at bounding box center [427, 129] width 96 height 12
click at [413, 130] on input "Pas Intéressée" at bounding box center [427, 129] width 96 height 12
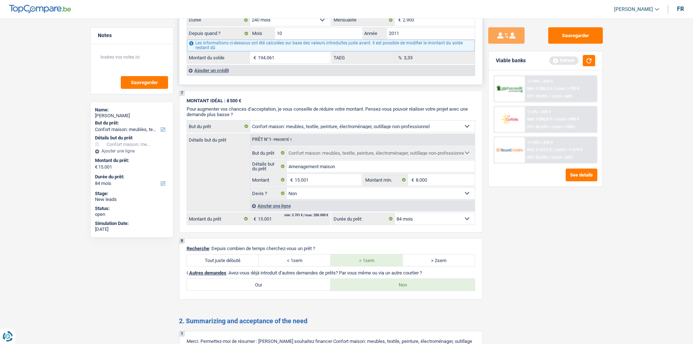
scroll to position [728, 0]
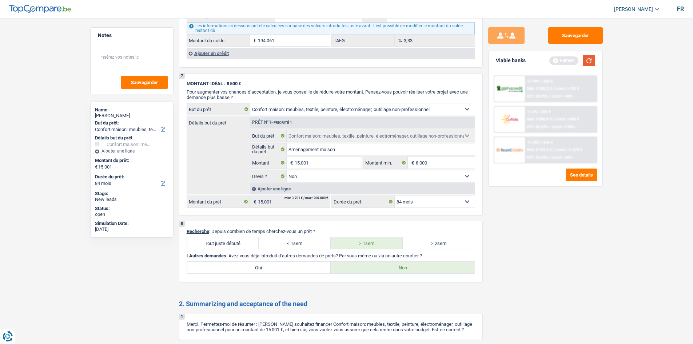
drag, startPoint x: 329, startPoint y: 133, endPoint x: 588, endPoint y: 59, distance: 269.6
click at [588, 59] on button "button" at bounding box center [589, 60] width 12 height 11
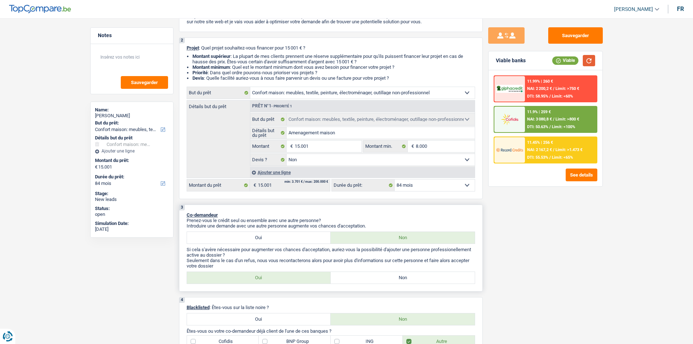
scroll to position [73, 0]
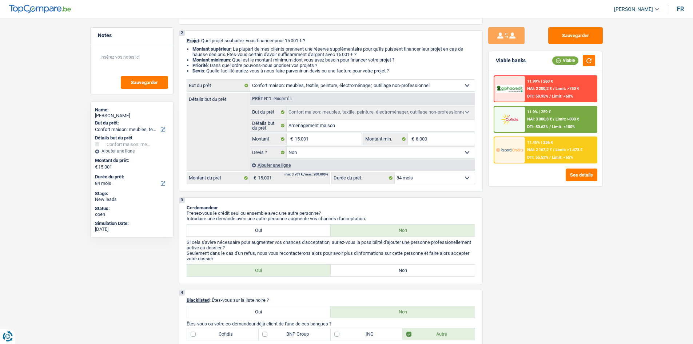
click at [522, 145] on img at bounding box center [510, 149] width 27 height 13
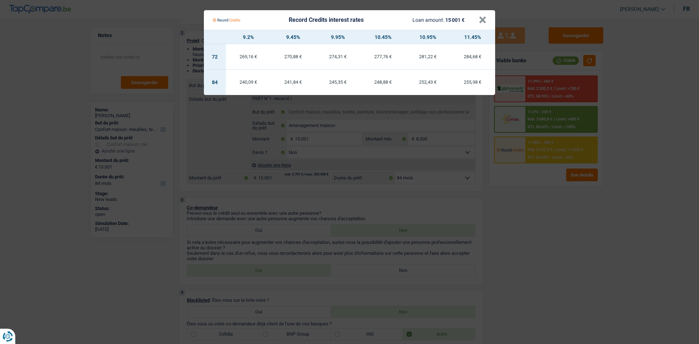
click at [335, 87] on td "245,35 €" at bounding box center [338, 82] width 45 height 25
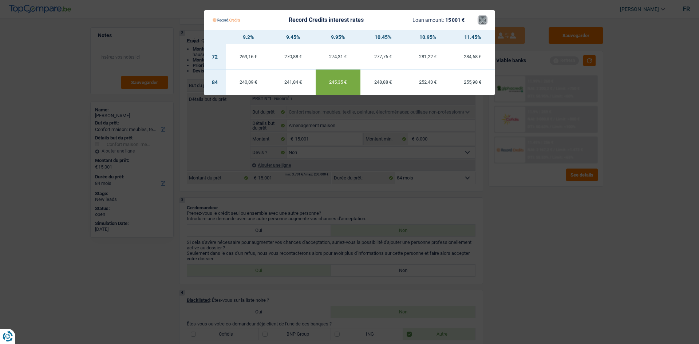
click at [479, 20] on button "×" at bounding box center [483, 19] width 8 height 7
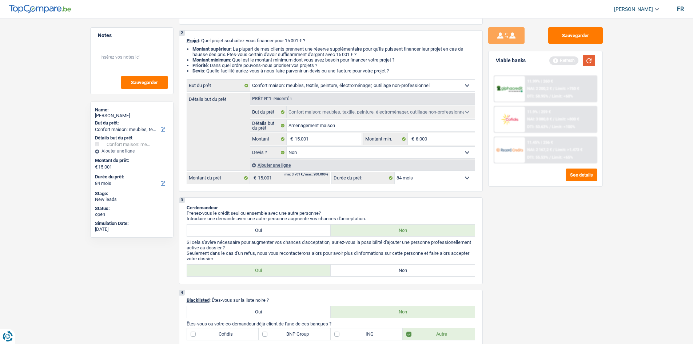
click at [592, 60] on button "button" at bounding box center [589, 60] width 12 height 11
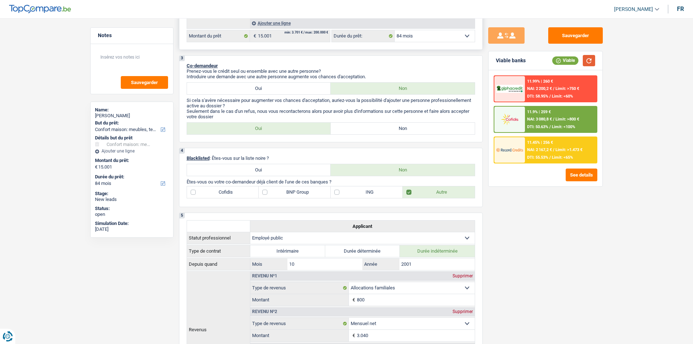
scroll to position [0, 0]
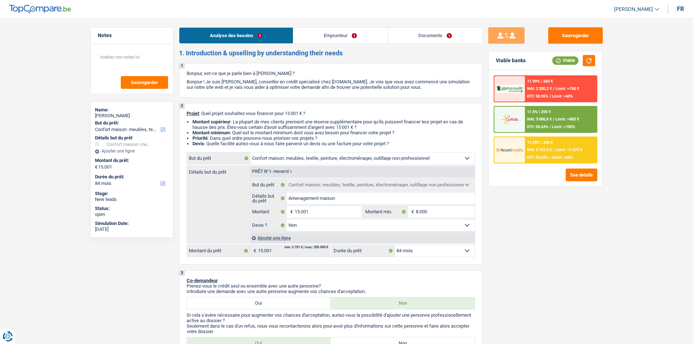
click at [314, 32] on link "Emprunteur" at bounding box center [340, 36] width 94 height 16
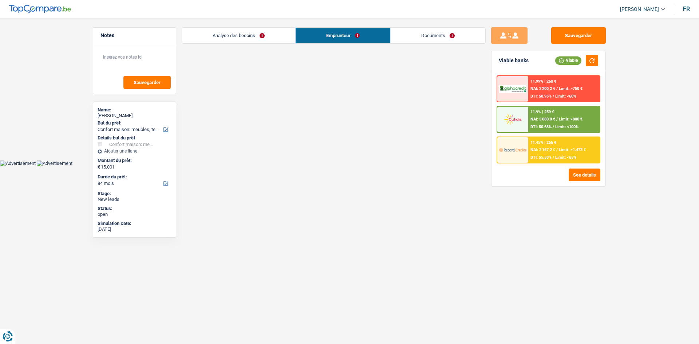
click at [310, 32] on link "Emprunteur" at bounding box center [343, 36] width 95 height 16
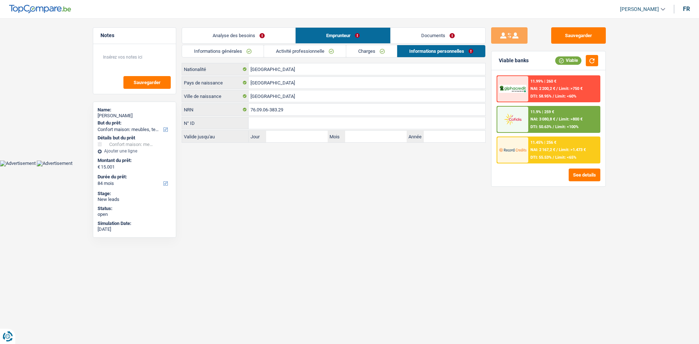
click at [244, 48] on link "Informations générales" at bounding box center [223, 51] width 82 height 12
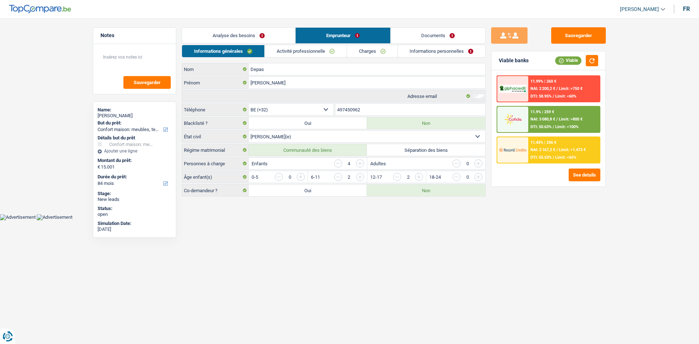
click at [244, 48] on link "Informations générales" at bounding box center [223, 51] width 82 height 12
click at [290, 45] on li "Activité professionnelle" at bounding box center [305, 51] width 82 height 13
click at [290, 51] on link "Activité professionnelle" at bounding box center [306, 51] width 82 height 12
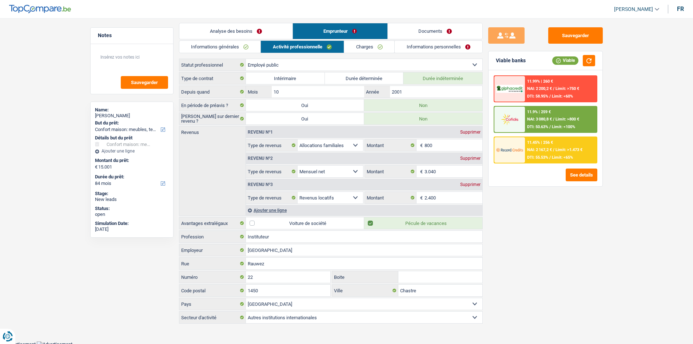
scroll to position [7, 0]
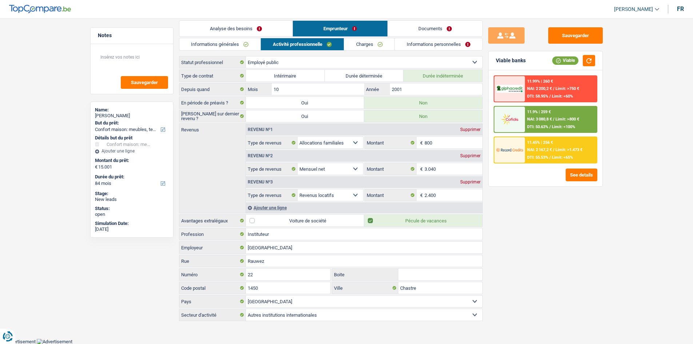
click at [363, 43] on link "Charges" at bounding box center [369, 44] width 51 height 12
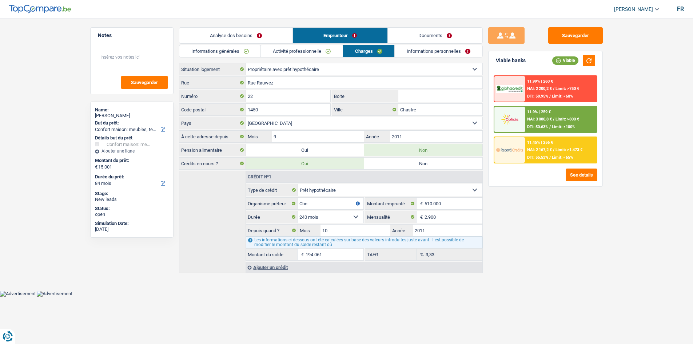
scroll to position [0, 0]
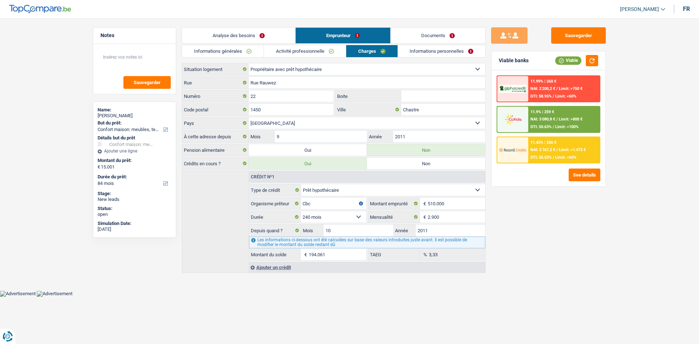
click at [407, 46] on link "Informations personnelles" at bounding box center [442, 51] width 88 height 12
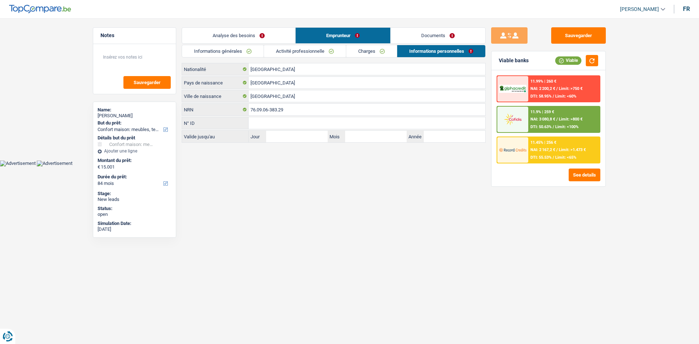
click at [399, 33] on link "Documents" at bounding box center [438, 36] width 95 height 16
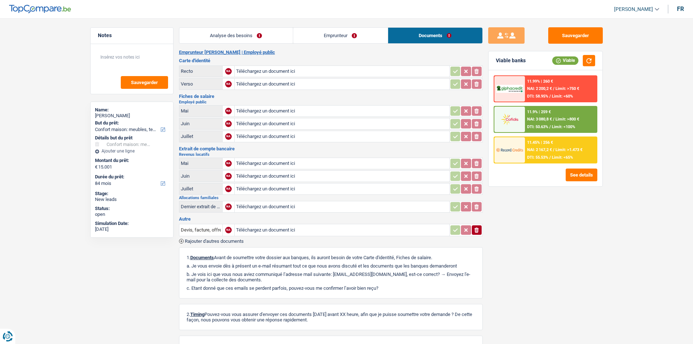
click at [219, 36] on link "Analyse des besoins" at bounding box center [236, 36] width 114 height 16
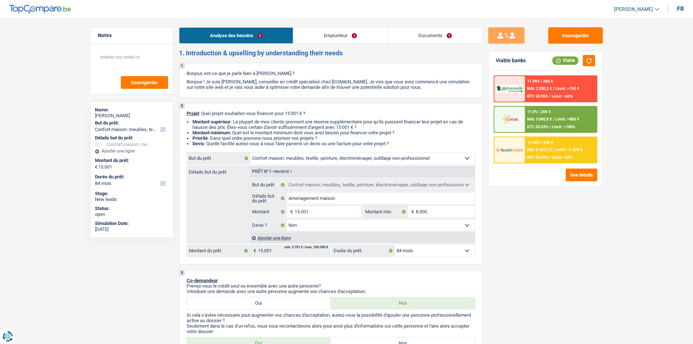
click at [409, 36] on link "Documents" at bounding box center [435, 36] width 95 height 16
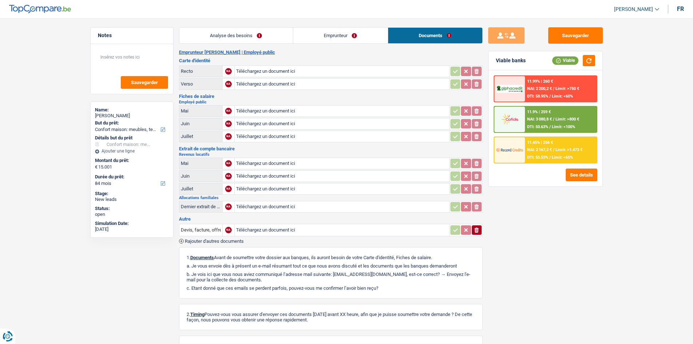
click at [349, 36] on link "Emprunteur" at bounding box center [340, 36] width 95 height 16
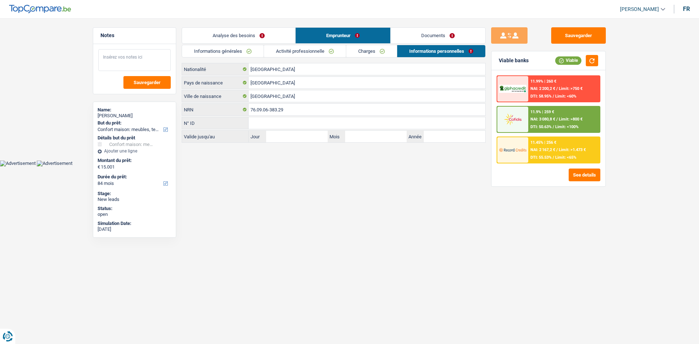
click at [147, 54] on textarea at bounding box center [134, 60] width 72 height 22
click at [588, 34] on button "Sauvegarder" at bounding box center [578, 35] width 55 height 16
click at [410, 38] on link "Documents" at bounding box center [438, 36] width 95 height 16
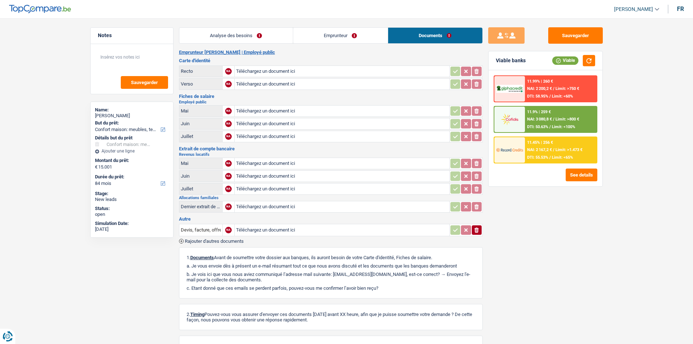
click at [261, 33] on link "Analyse des besoins" at bounding box center [236, 36] width 114 height 16
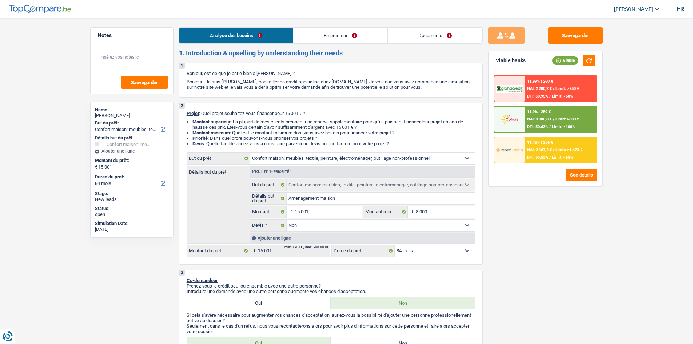
click at [269, 35] on link "Analyse des besoins" at bounding box center [236, 36] width 114 height 16
click at [572, 38] on button "Sauvegarder" at bounding box center [576, 35] width 55 height 16
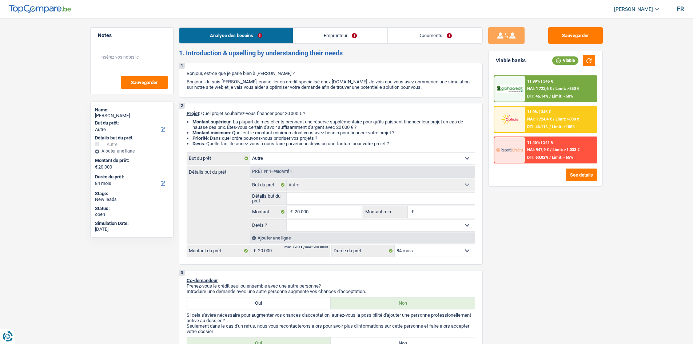
select select "other"
select select "84"
select select "other"
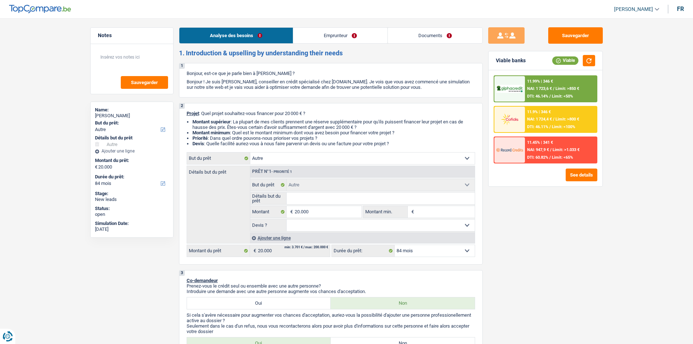
select select "84"
select select "publicEmployee"
select select "netSalary"
select select "mealVouchers"
select select "rents"
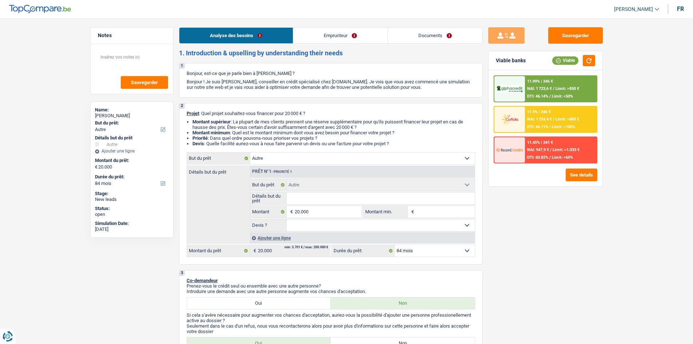
select select "personalLoan"
select select "familyEvent"
select select "120"
select select "other"
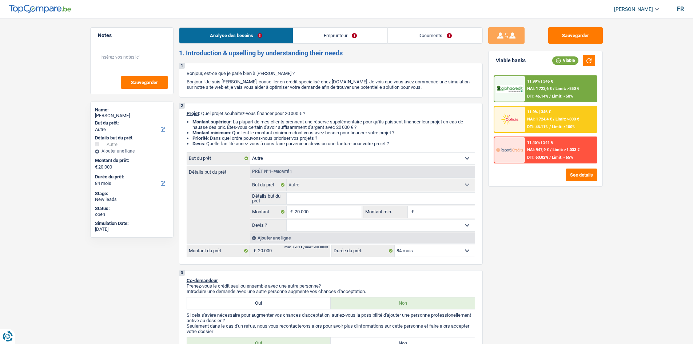
select select "84"
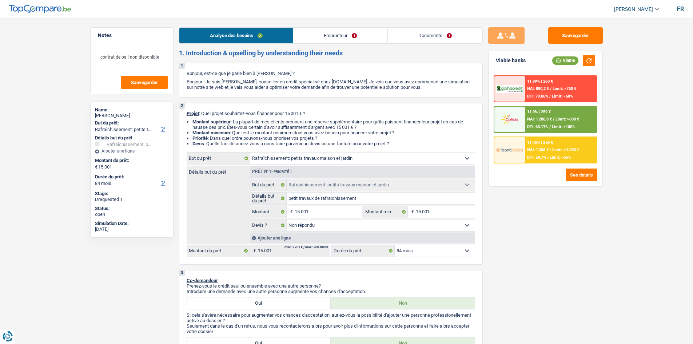
select select "houseOrGarden"
select select "84"
select select "houseOrGarden"
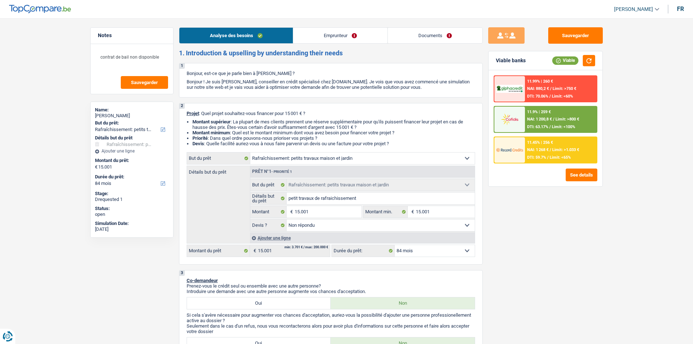
select select "not_answered"
select select "84"
select select "privateEmployee"
select select "netSalary"
select select "mealVouchers"
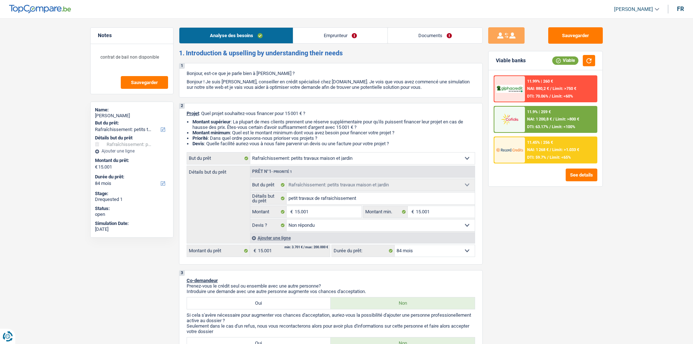
select select "rentalIncome"
select select "ownerWithMortgage"
select select "mortgage"
select select "300"
select select "personalLoan"
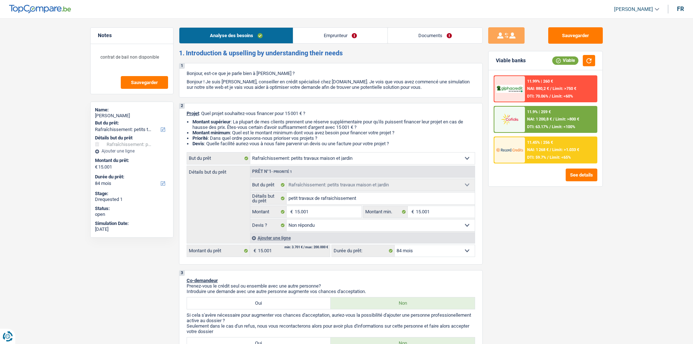
select select "homeFurnishingOrRelocation"
select select "60"
select select "cardOrCredit"
select select "houseOrGarden"
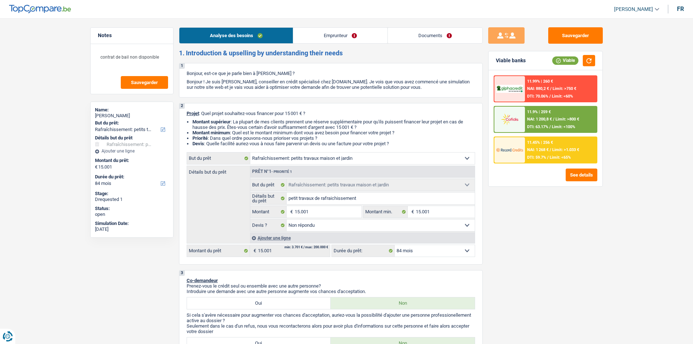
select select "not_answered"
select select "84"
click at [428, 34] on link "Documents" at bounding box center [435, 36] width 95 height 16
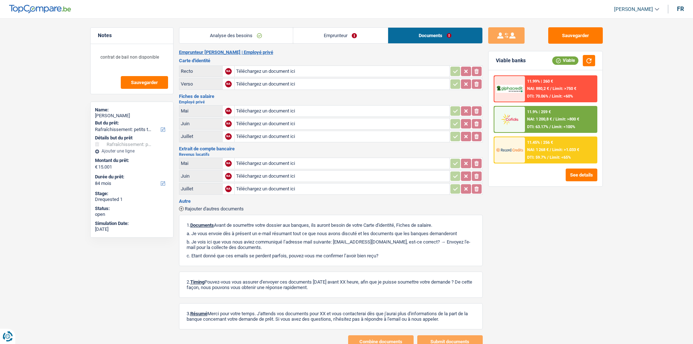
click at [327, 31] on link "Emprunteur" at bounding box center [340, 36] width 95 height 16
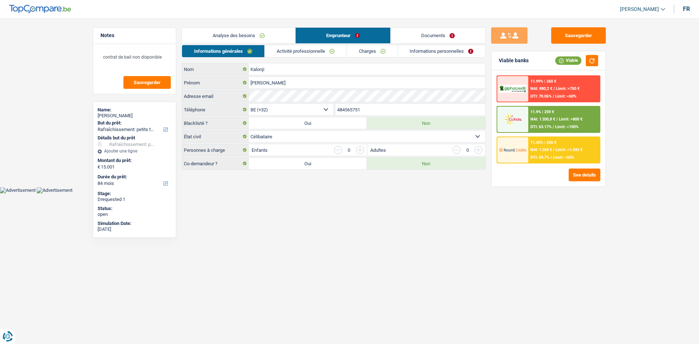
click at [254, 36] on link "Analyse des besoins" at bounding box center [238, 36] width 113 height 16
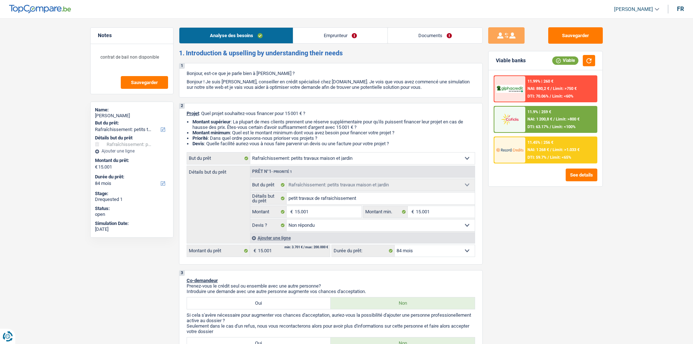
click at [315, 37] on link "Emprunteur" at bounding box center [340, 36] width 94 height 16
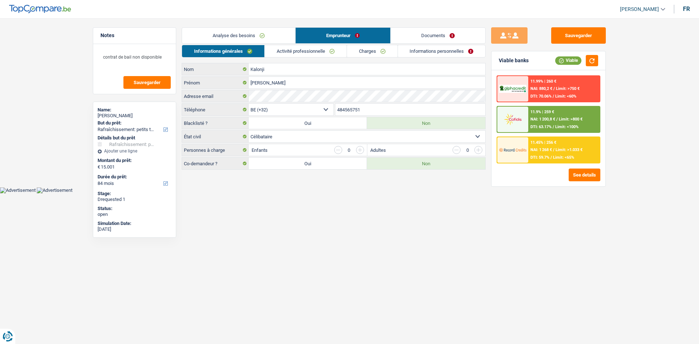
click at [358, 49] on link "Charges" at bounding box center [372, 51] width 51 height 12
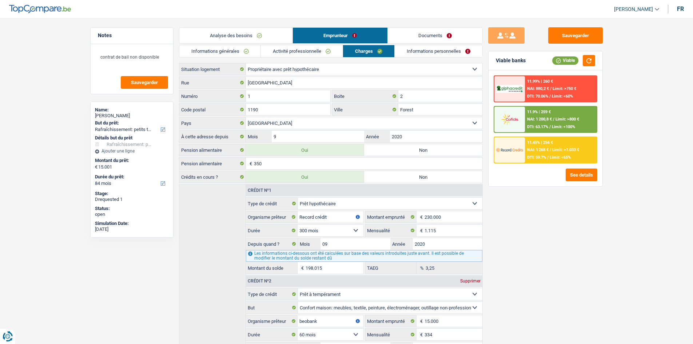
click at [241, 55] on link "Informations générales" at bounding box center [220, 51] width 82 height 12
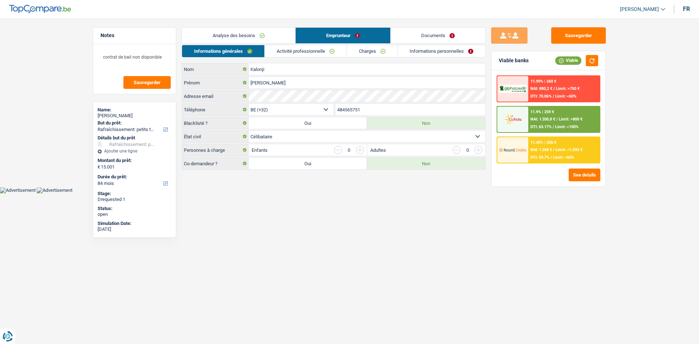
click at [300, 55] on link "Activité professionnelle" at bounding box center [306, 51] width 82 height 12
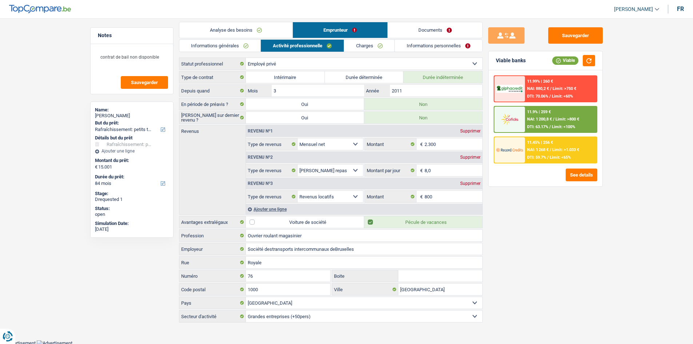
scroll to position [7, 0]
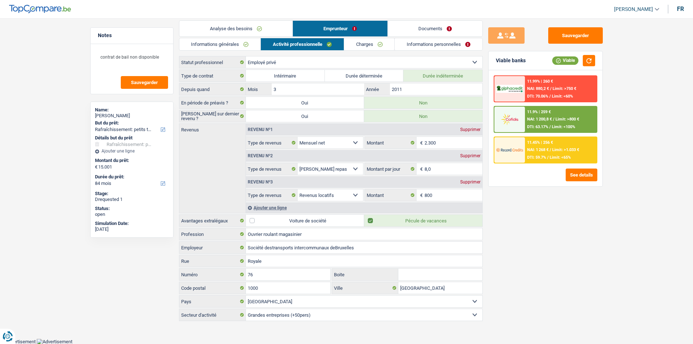
click at [426, 25] on link "Documents" at bounding box center [435, 29] width 95 height 16
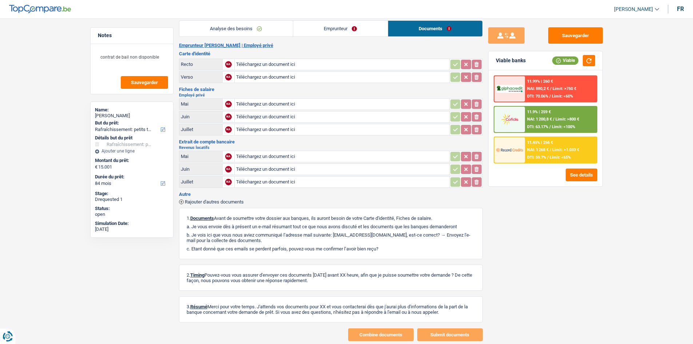
drag, startPoint x: 222, startPoint y: 157, endPoint x: 159, endPoint y: 247, distance: 110.2
click at [159, 247] on div "Notes contrat de bail non disponible Sauvegarder Name: Patrick Kalonji But du p…" at bounding box center [132, 178] width 94 height 303
drag, startPoint x: 247, startPoint y: 98, endPoint x: 209, endPoint y: 196, distance: 105.8
click at [209, 196] on h3 "Autre" at bounding box center [331, 194] width 304 height 5
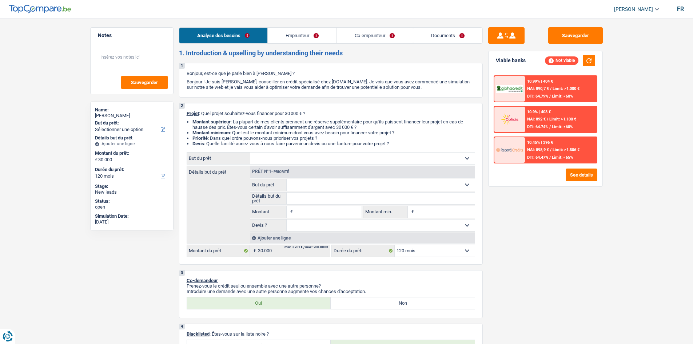
select select "120"
select select "mutuality"
select select "noProfession"
select select "other"
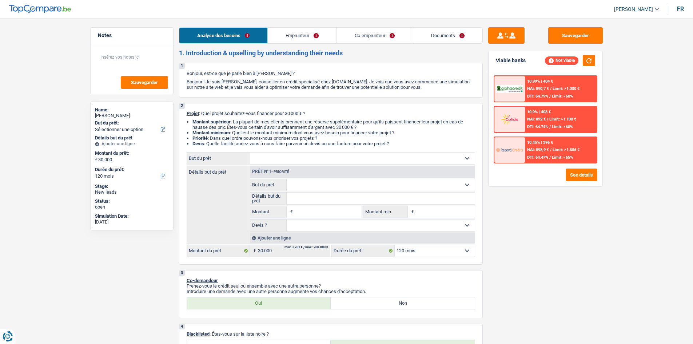
select select "mutualityIndemnity"
select select "ownerWithMortgage"
select select "mortgage"
select select "120"
select select "personalLoan"
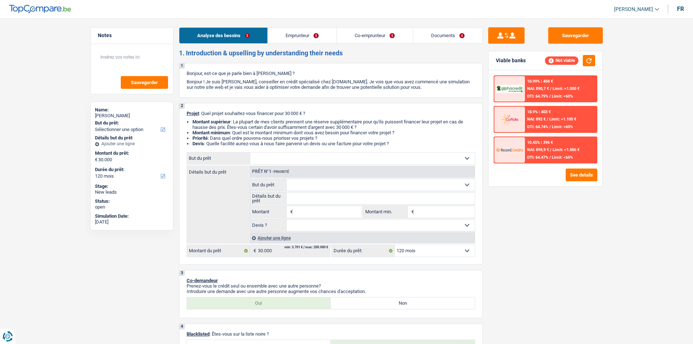
select select "other"
select select "120"
